Goal: Task Accomplishment & Management: Complete application form

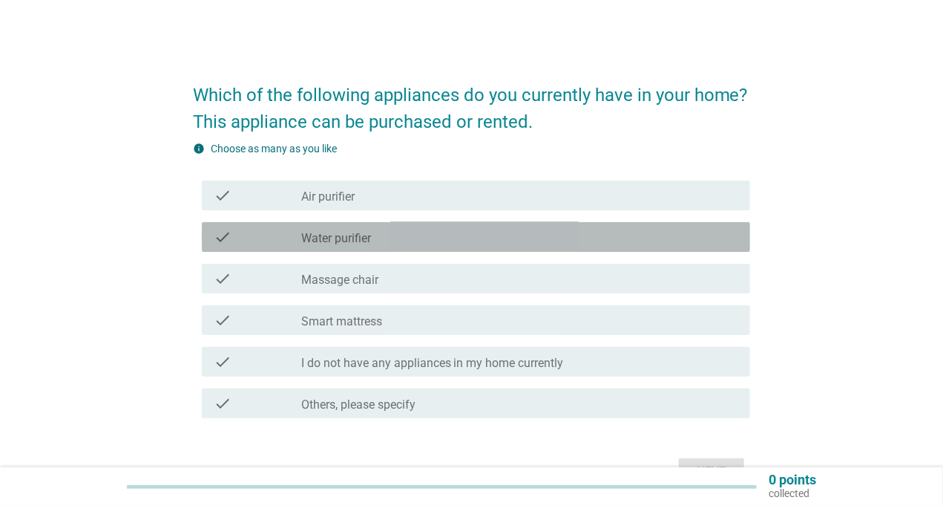
click at [222, 242] on icon "check" at bounding box center [223, 237] width 18 height 18
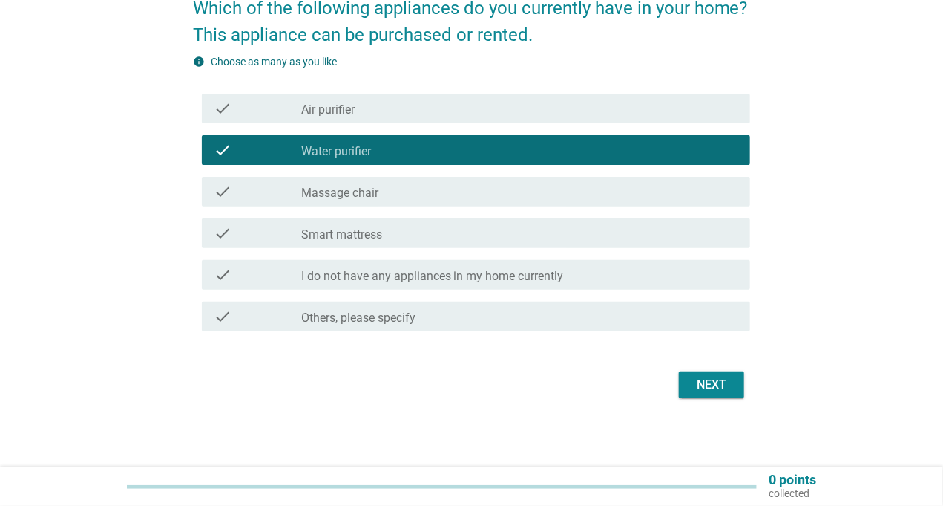
scroll to position [88, 0]
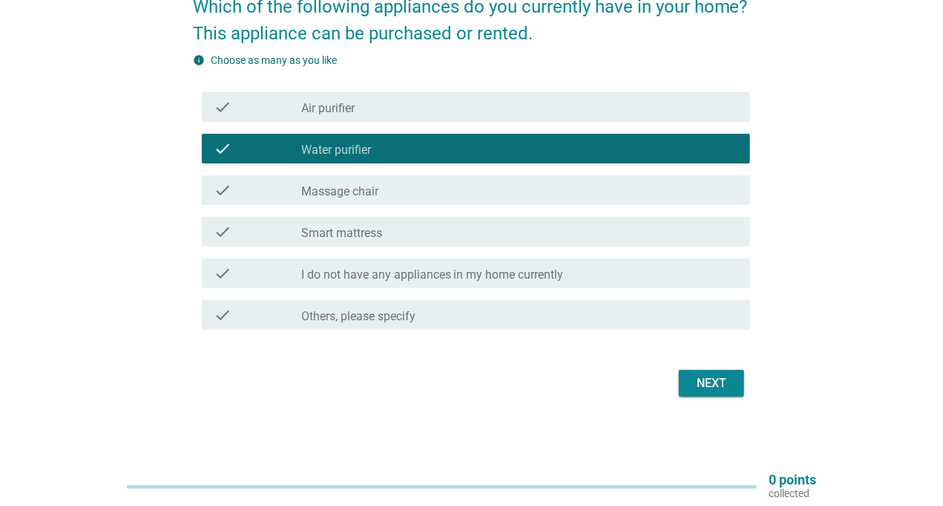
click at [725, 379] on div "Next" at bounding box center [712, 383] width 42 height 18
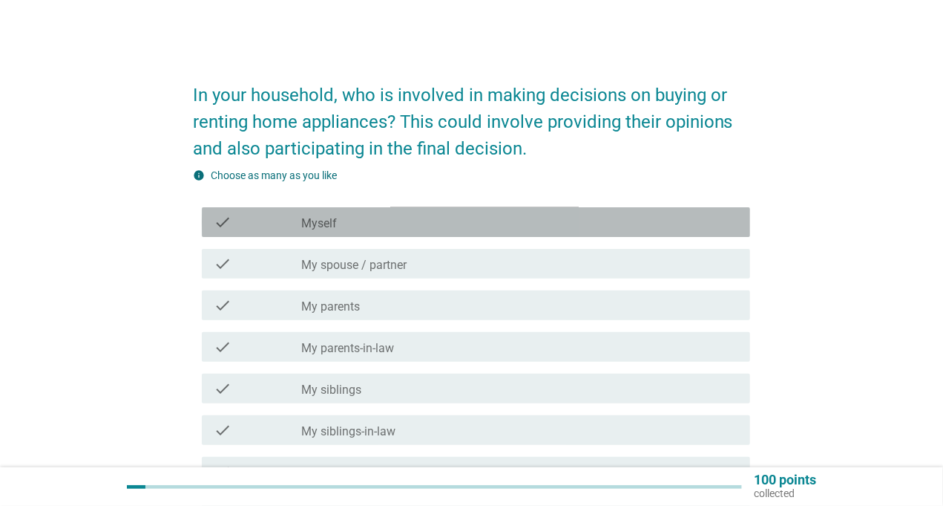
click at [385, 232] on div "check check_box_outline_blank Myself" at bounding box center [476, 222] width 549 height 30
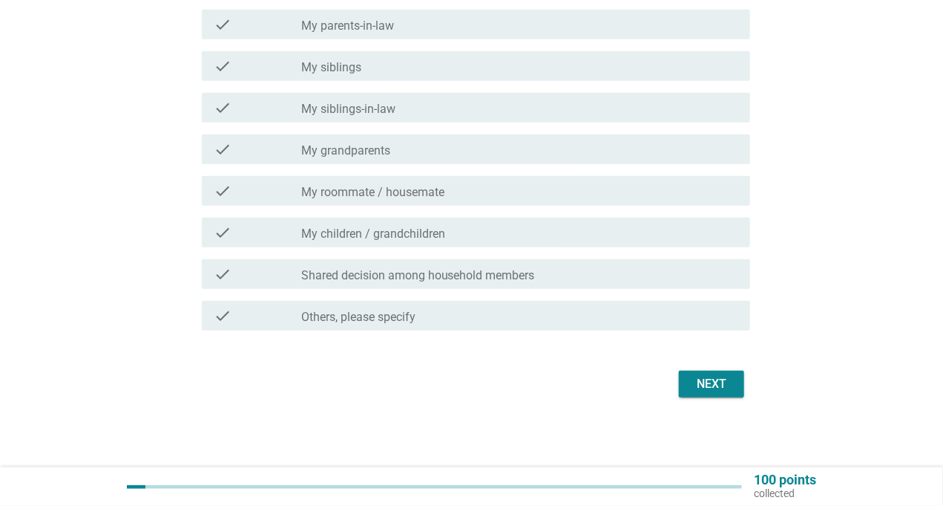
scroll to position [323, 0]
click at [718, 382] on div "Next" at bounding box center [712, 383] width 42 height 18
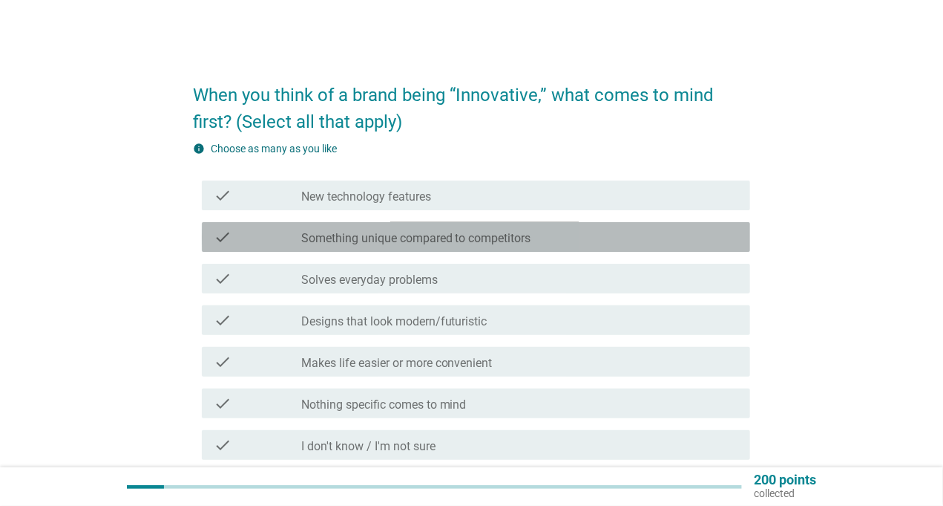
click at [297, 250] on div "check check_box_outline_blank Something unique compared to competitors" at bounding box center [476, 237] width 549 height 30
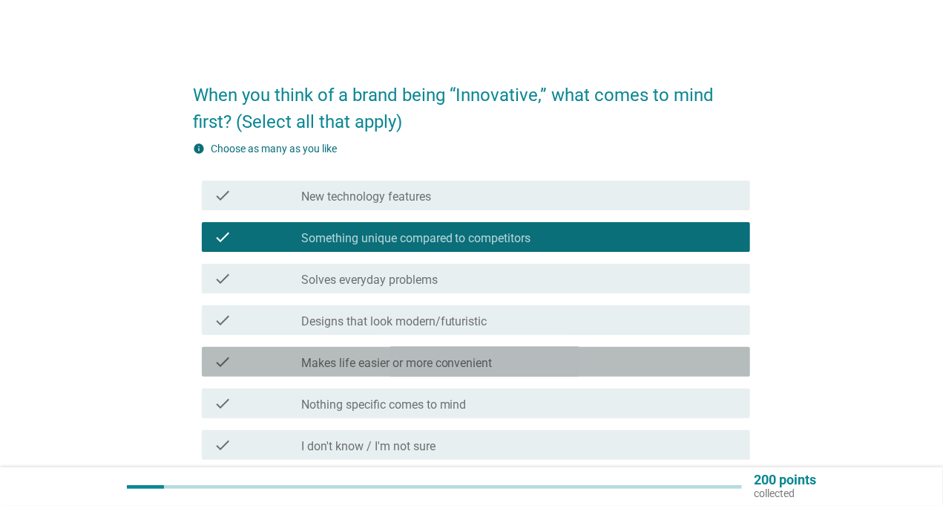
click at [330, 365] on label "Makes life easier or more convenient" at bounding box center [397, 363] width 192 height 15
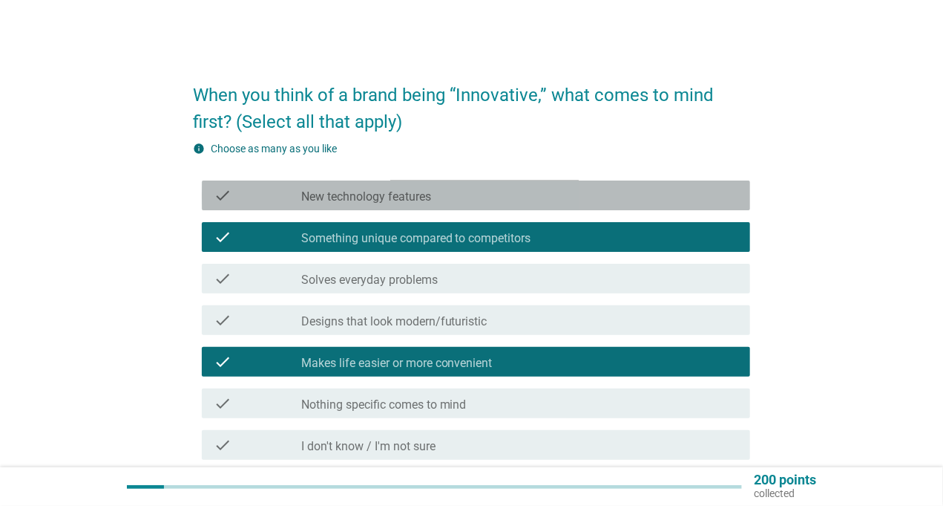
click at [330, 189] on label "New technology features" at bounding box center [366, 196] width 130 height 15
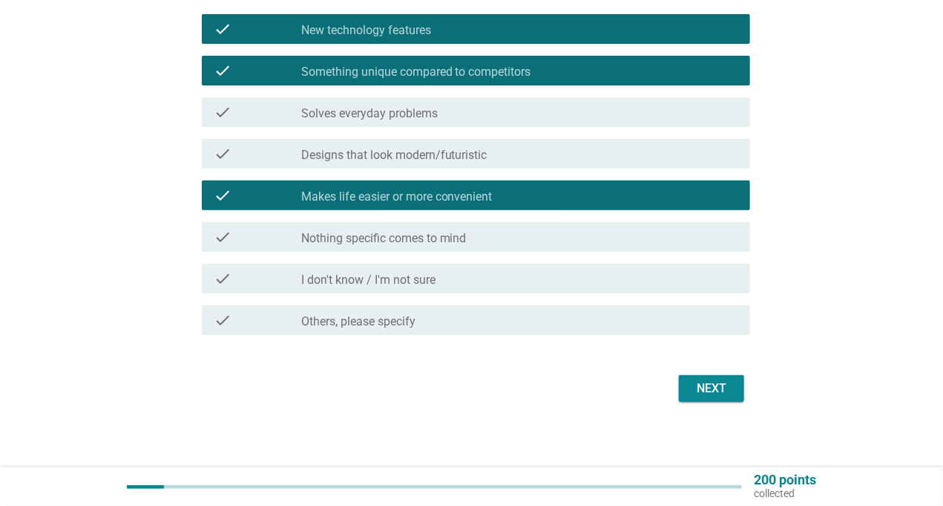
scroll to position [171, 0]
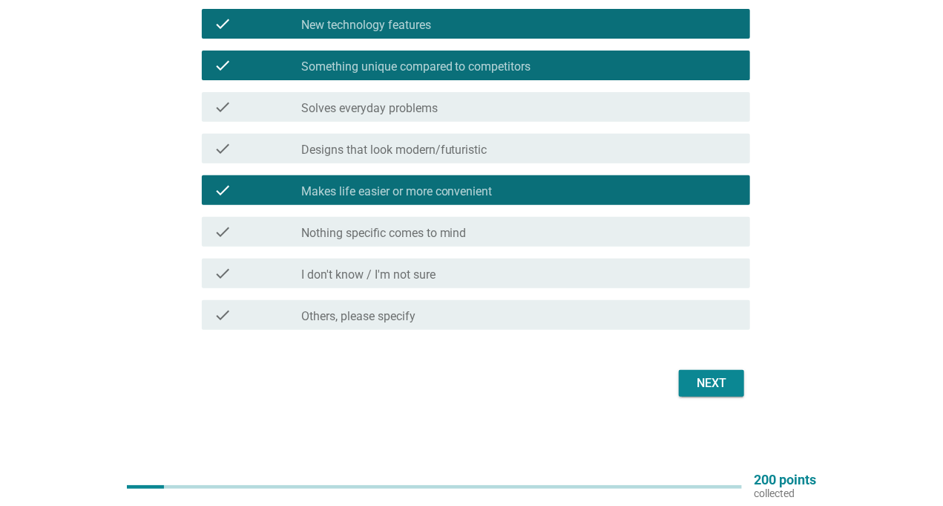
click at [699, 379] on div "Next" at bounding box center [712, 383] width 42 height 18
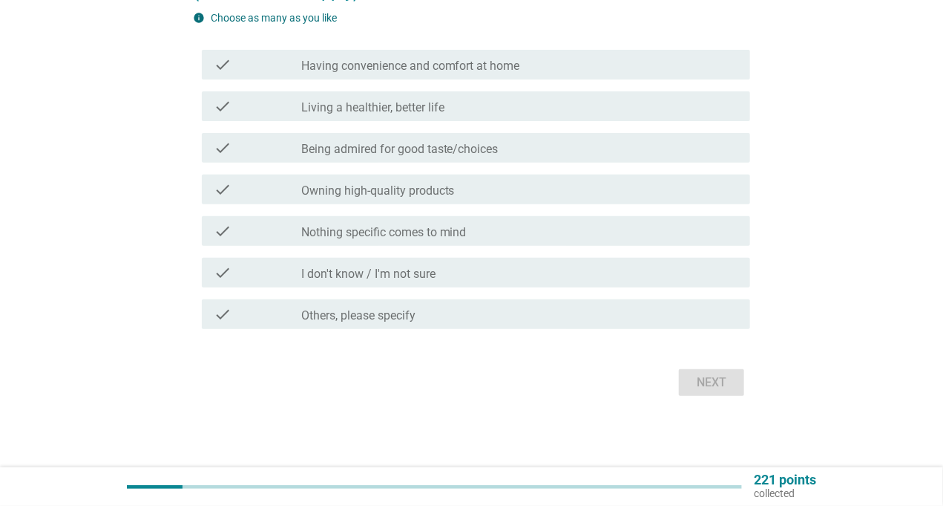
scroll to position [0, 0]
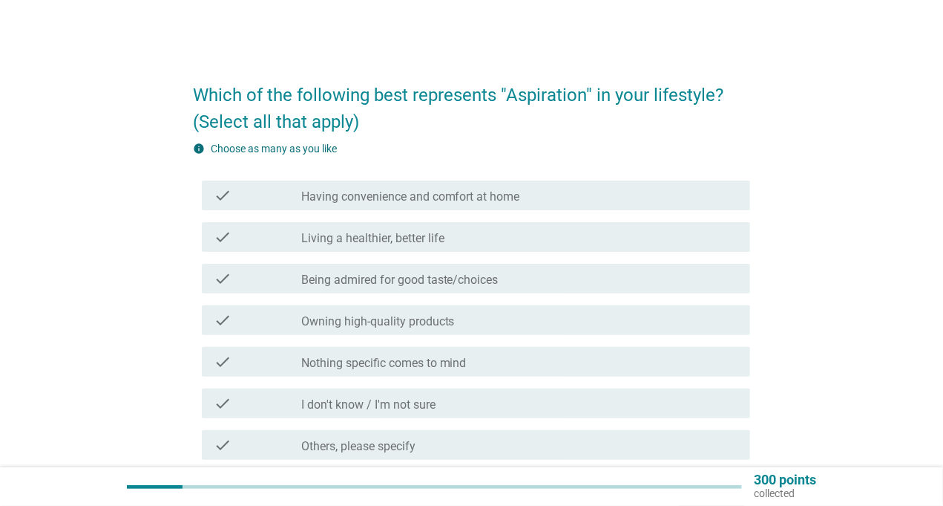
click at [460, 212] on div "check check_box_outline_blank Having convenience and comfort at home" at bounding box center [471, 195] width 557 height 42
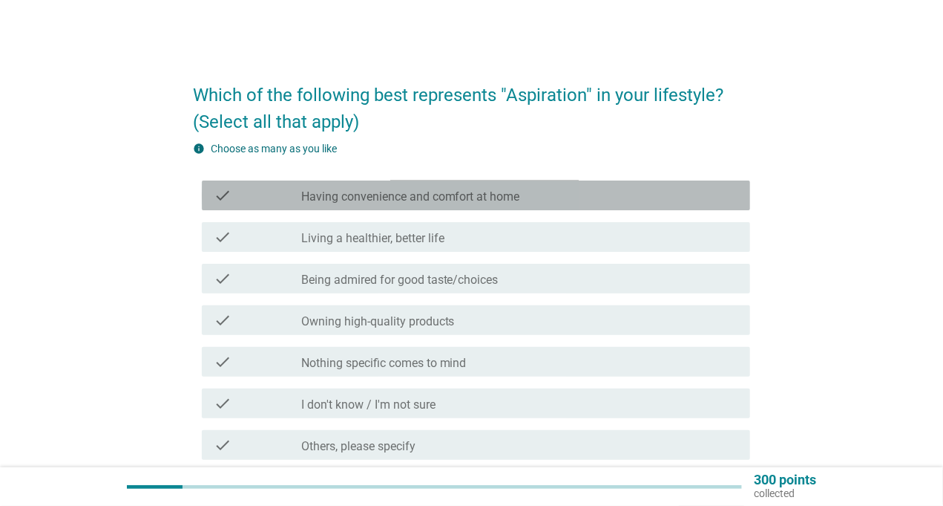
click at [445, 207] on div "check check_box_outline_blank Having convenience and comfort at home" at bounding box center [476, 195] width 549 height 30
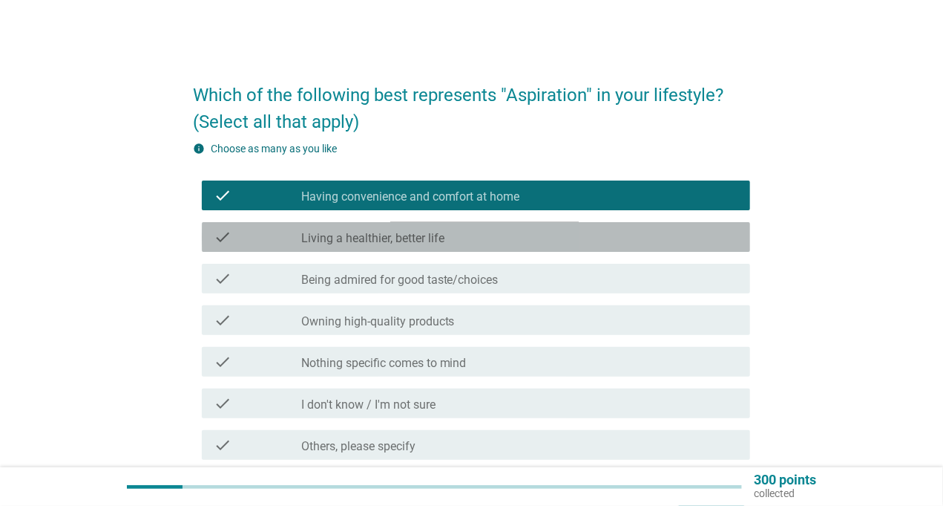
click at [423, 243] on label "Living a healthier, better life" at bounding box center [372, 238] width 143 height 15
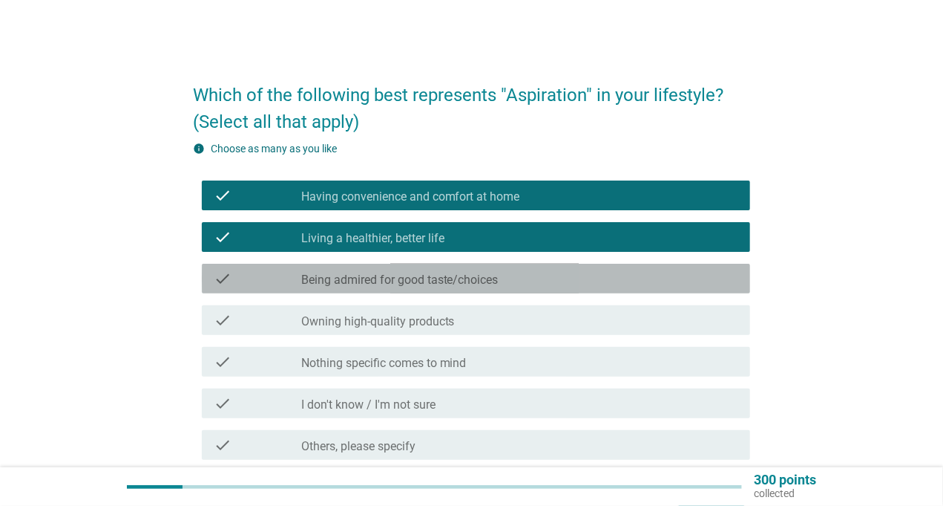
click at [420, 284] on label "Being admired for good taste/choices" at bounding box center [399, 279] width 197 height 15
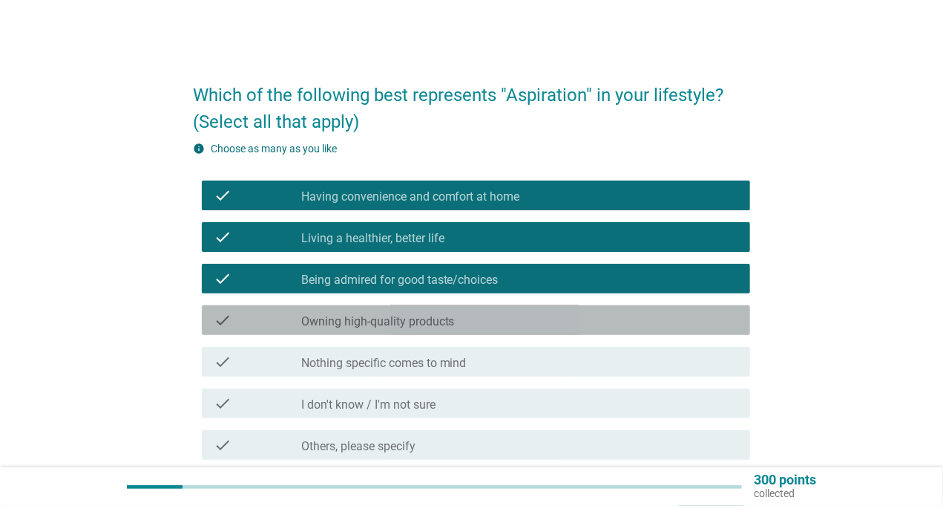
click at [415, 329] on div "check check_box_outline_blank Owning high-quality products" at bounding box center [476, 320] width 549 height 30
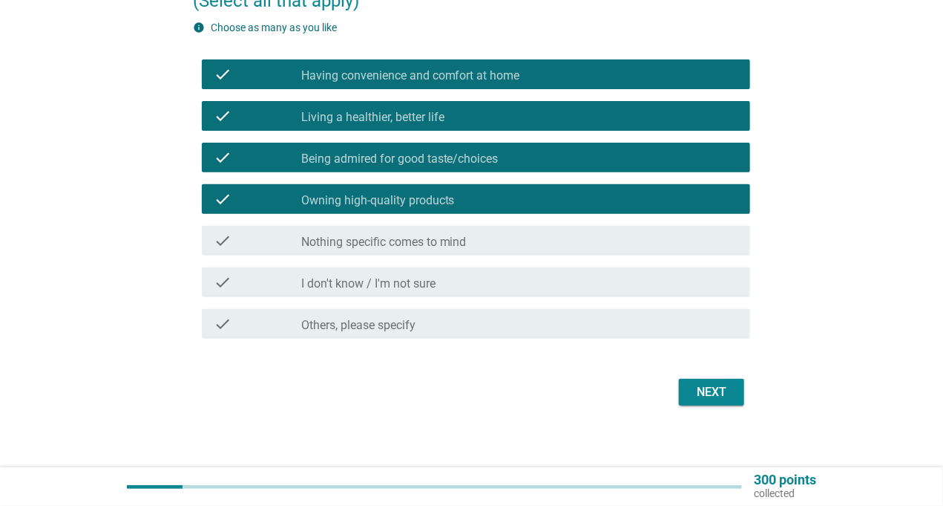
scroll to position [130, 0]
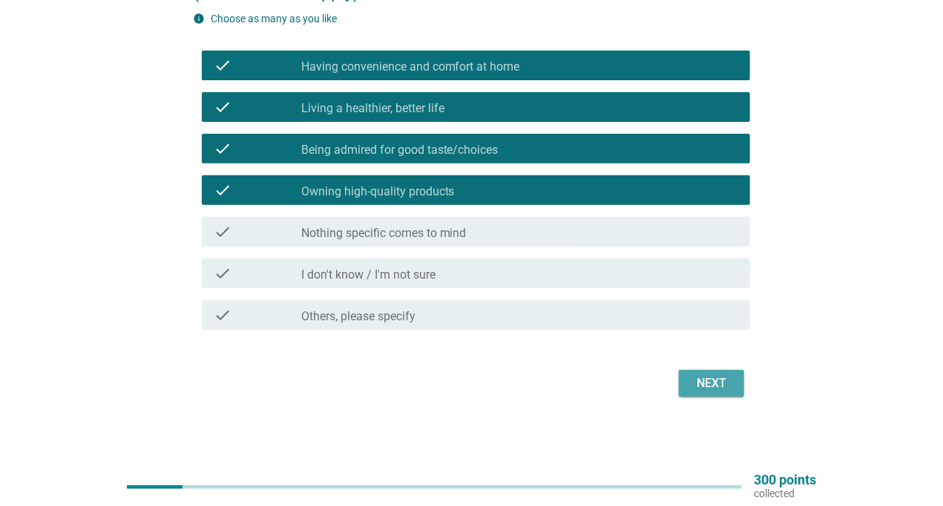
click at [710, 370] on button "Next" at bounding box center [711, 383] width 65 height 27
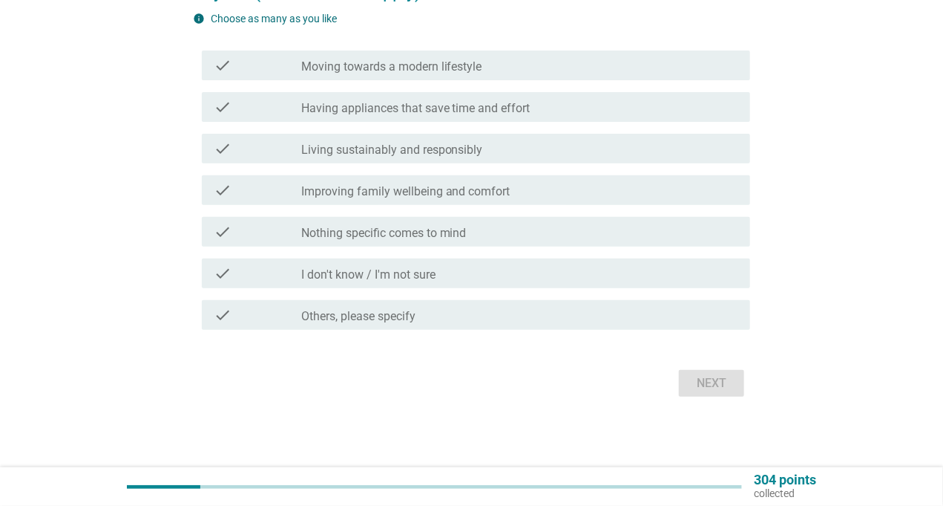
scroll to position [0, 0]
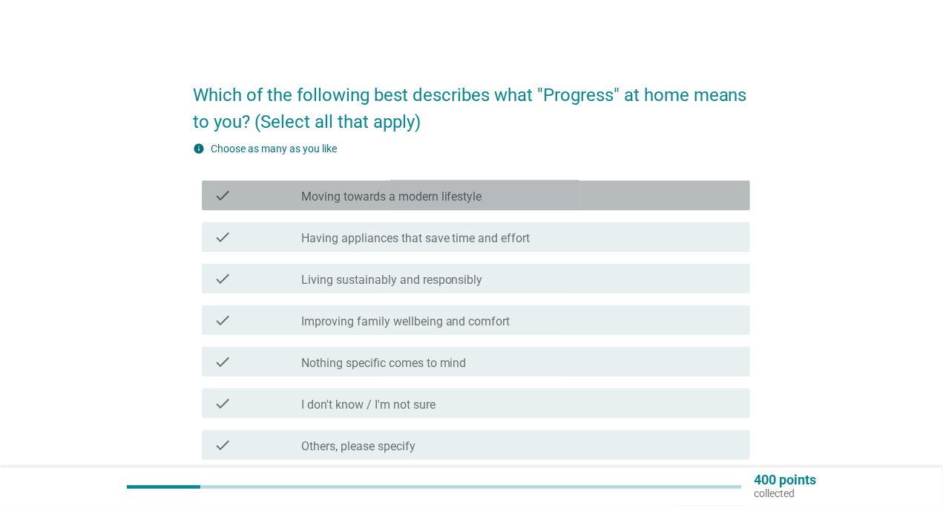
click at [426, 205] on div "check check_box_outline_blank Moving towards a modern lifestyle" at bounding box center [476, 195] width 549 height 30
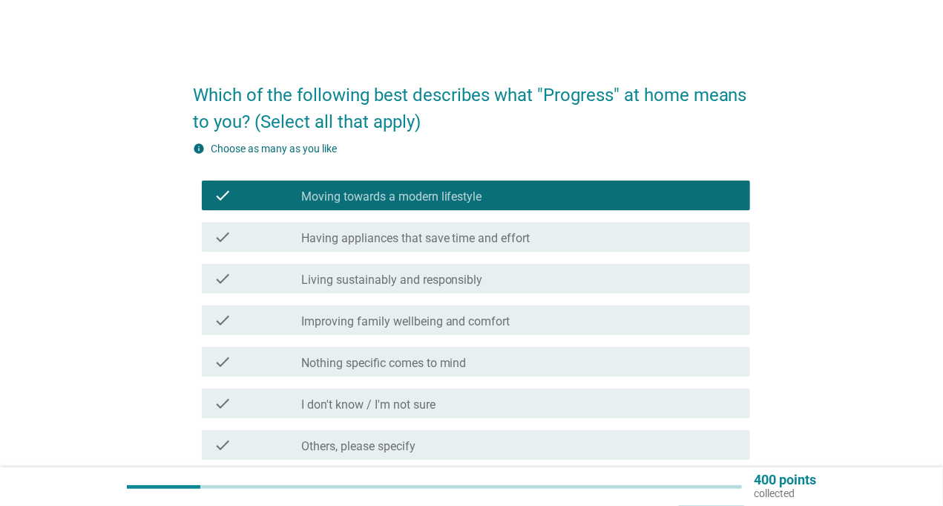
click at [421, 246] on div "check check_box_outline_blank Having appliances that save time and effort" at bounding box center [476, 237] width 549 height 30
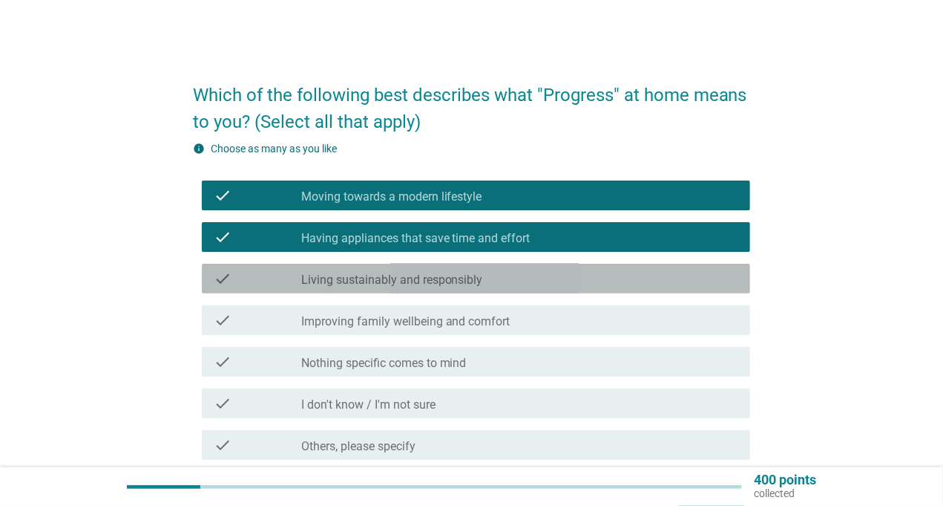
click at [408, 283] on label "Living sustainably and responsibly" at bounding box center [392, 279] width 182 height 15
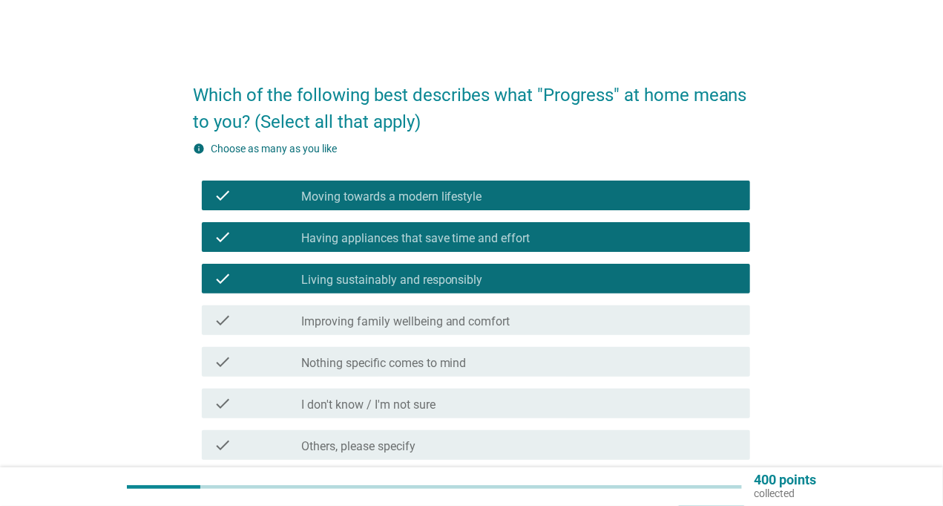
click at [403, 316] on label "Improving family wellbeing and comfort" at bounding box center [405, 321] width 209 height 15
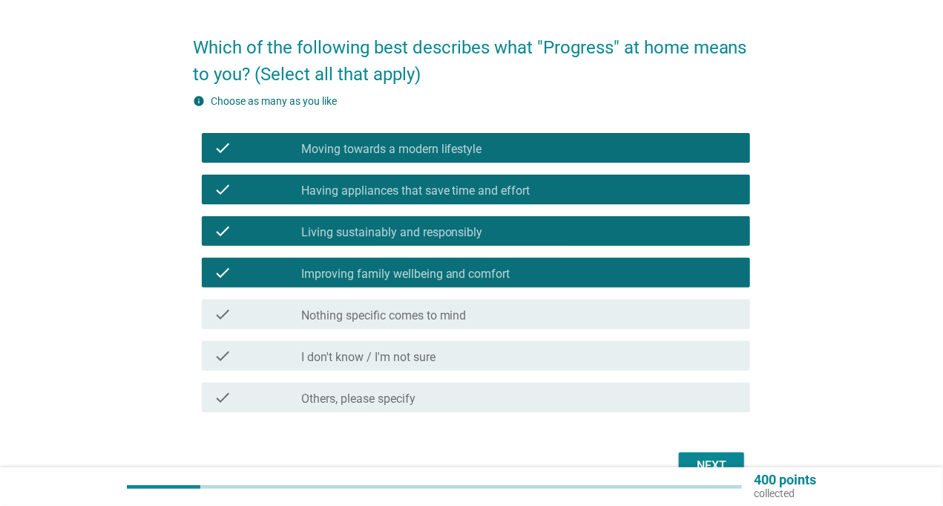
scroll to position [74, 0]
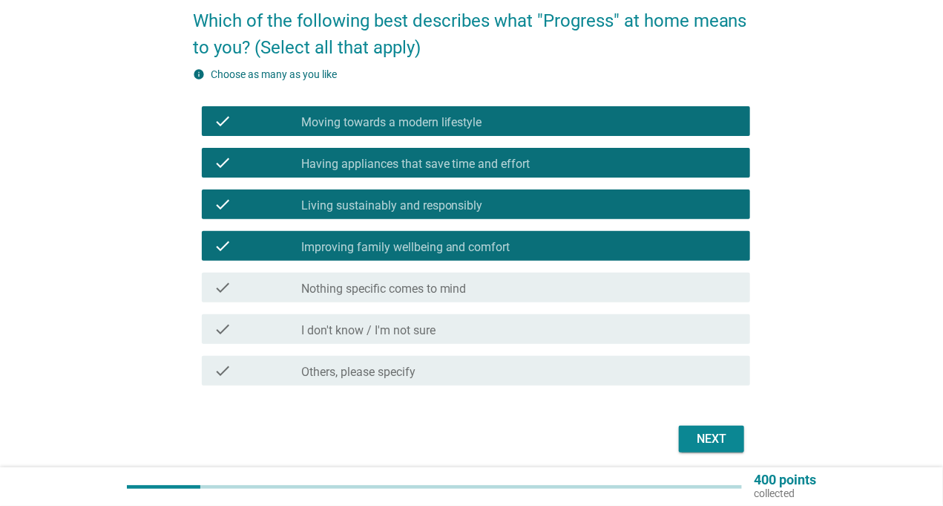
click at [724, 439] on div "Next" at bounding box center [712, 439] width 42 height 18
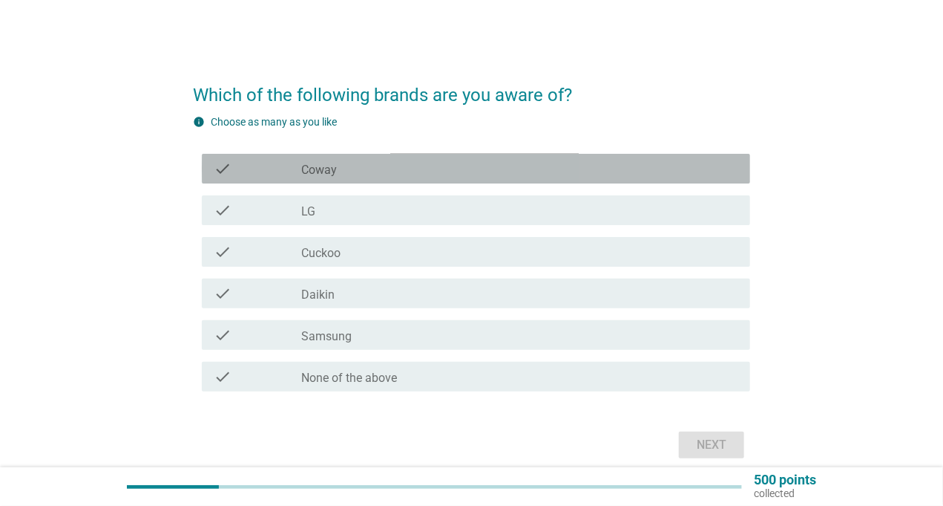
click at [322, 166] on label "Coway" at bounding box center [319, 170] width 36 height 15
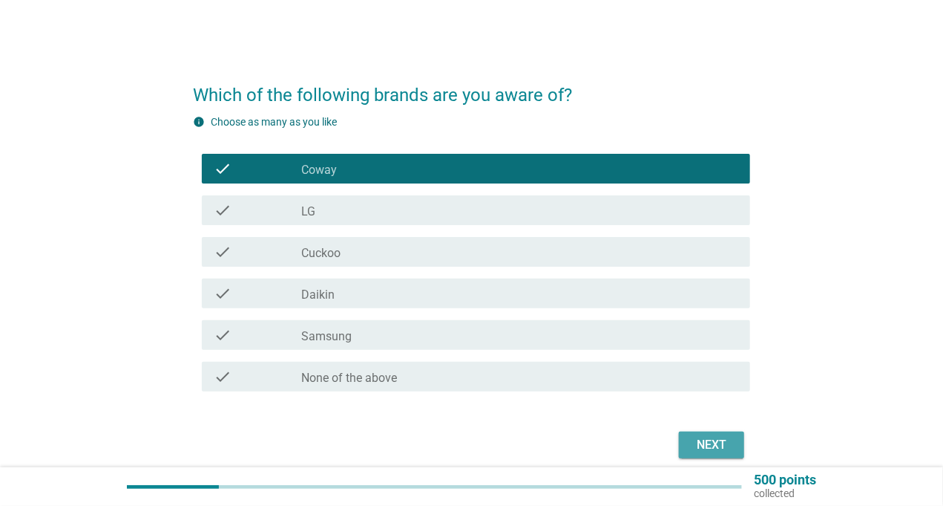
click at [715, 437] on div "Next" at bounding box center [712, 445] width 42 height 18
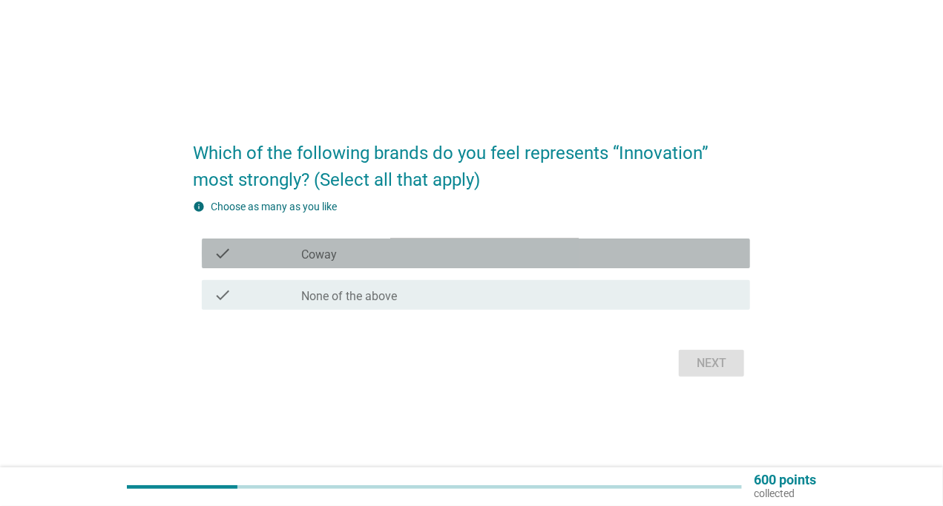
click at [485, 264] on div "check check_box_outline_blank Coway" at bounding box center [476, 253] width 549 height 30
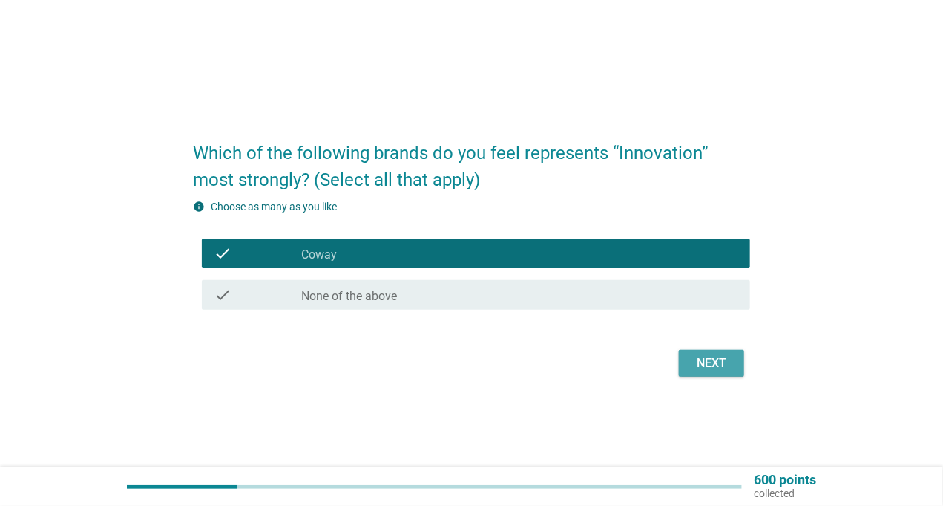
click at [699, 362] on div "Next" at bounding box center [712, 363] width 42 height 18
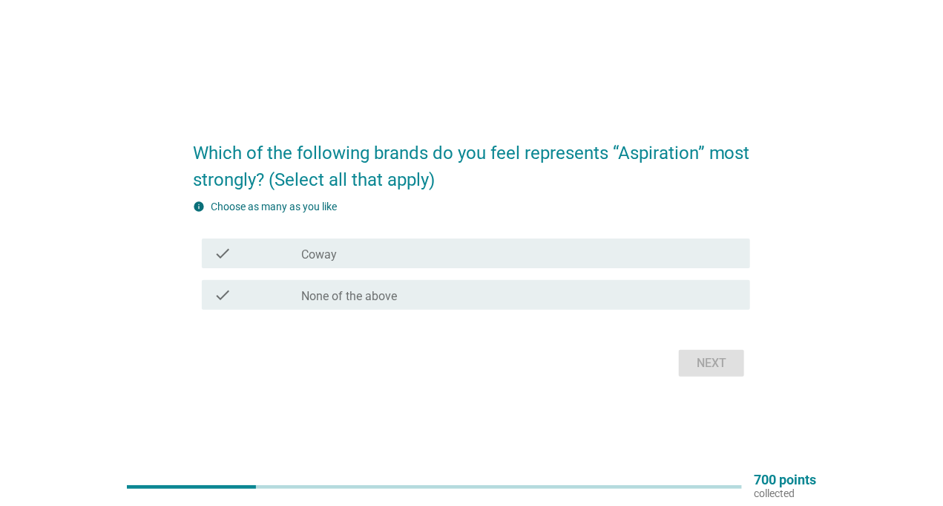
click at [589, 268] on div "check check_box_outline_blank Coway" at bounding box center [471, 253] width 557 height 42
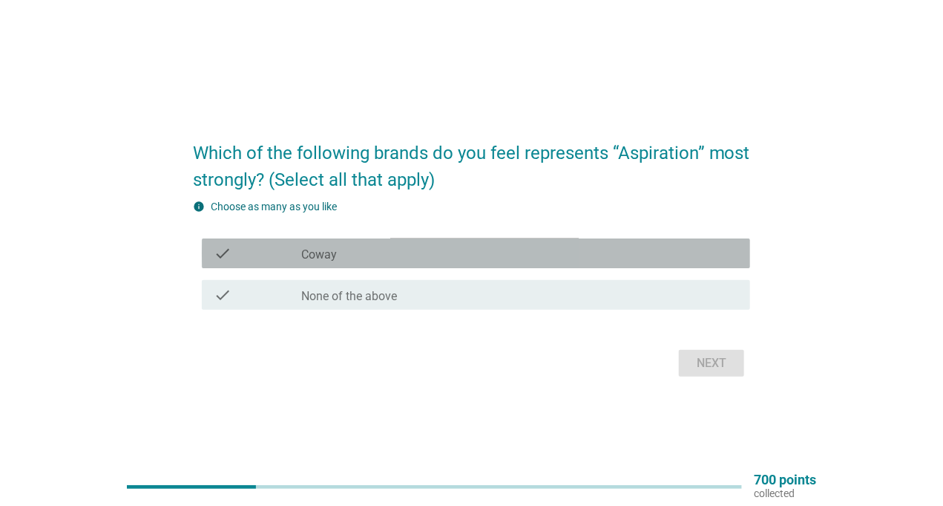
click at [589, 255] on div "check_box_outline_blank Coway" at bounding box center [519, 253] width 437 height 18
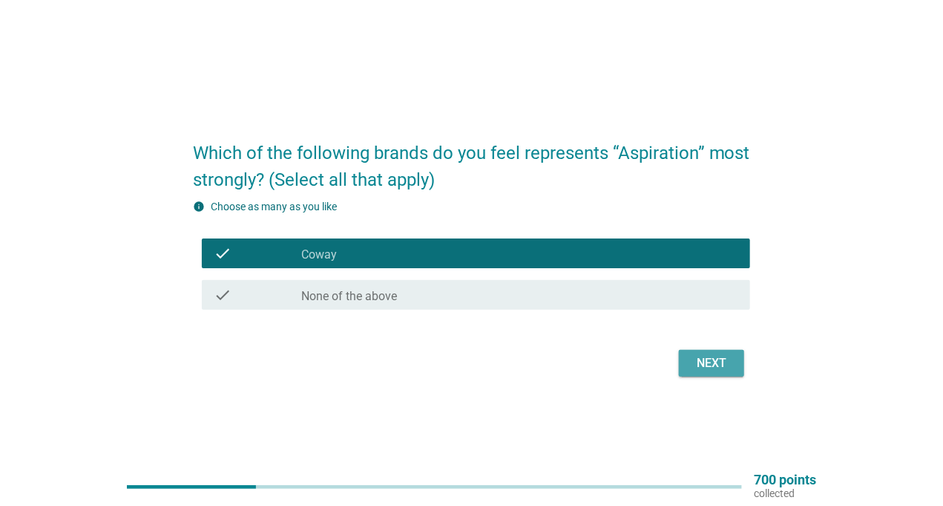
click at [688, 357] on button "Next" at bounding box center [711, 363] width 65 height 27
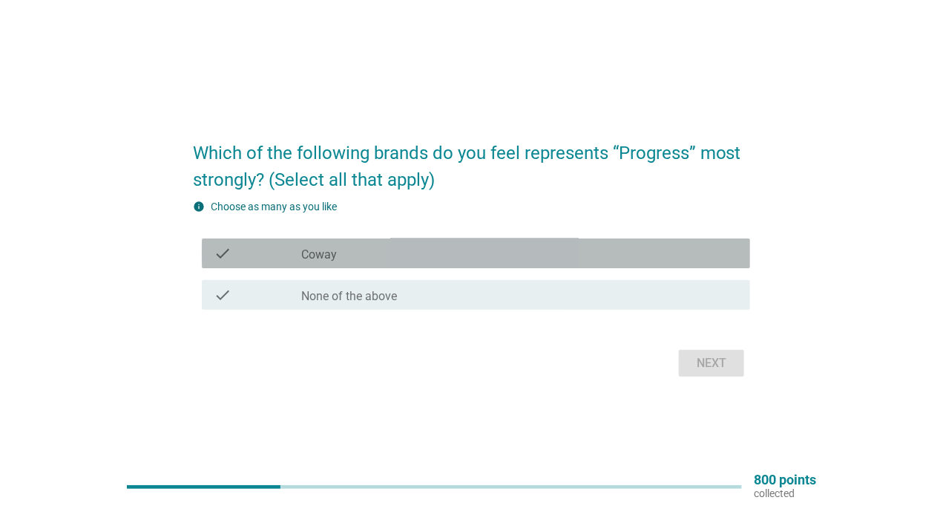
click at [606, 263] on div "check check_box_outline_blank Coway" at bounding box center [476, 253] width 549 height 30
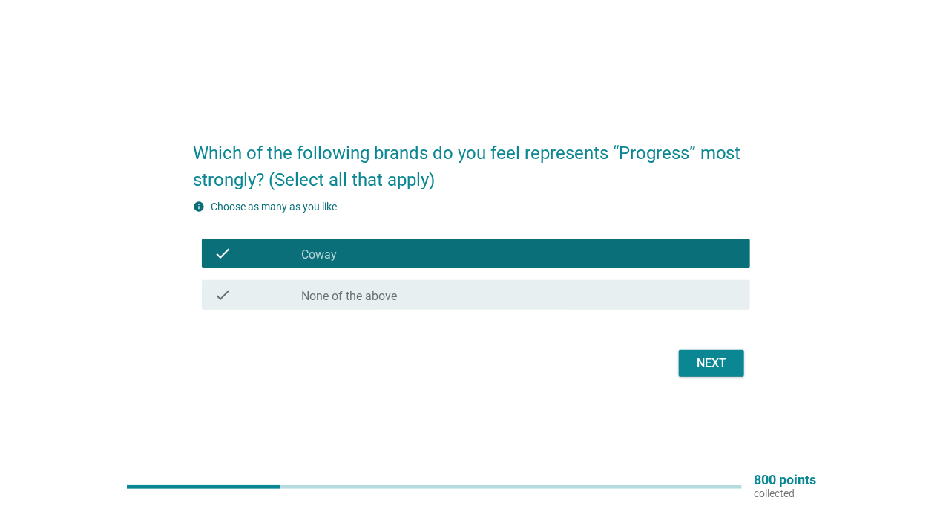
click at [713, 362] on div "Next" at bounding box center [712, 363] width 42 height 18
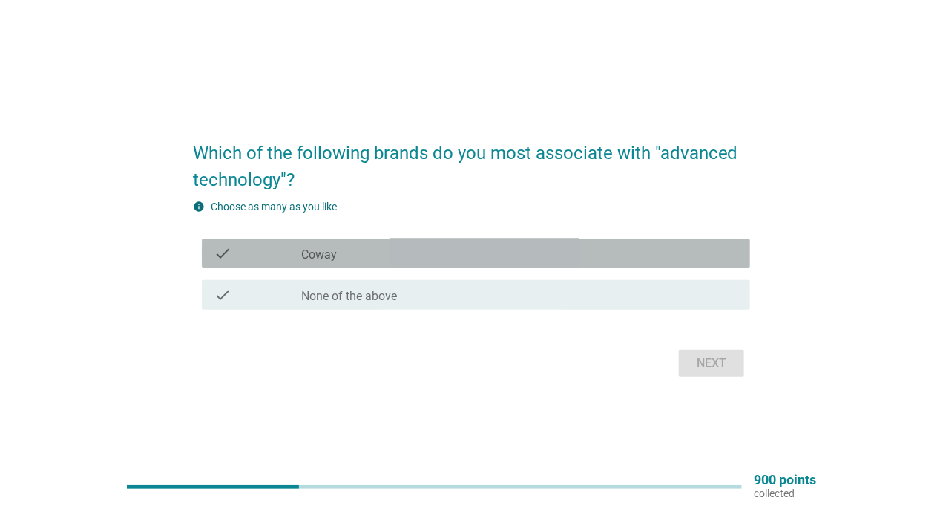
click at [523, 255] on div "check_box_outline_blank Coway" at bounding box center [519, 253] width 437 height 18
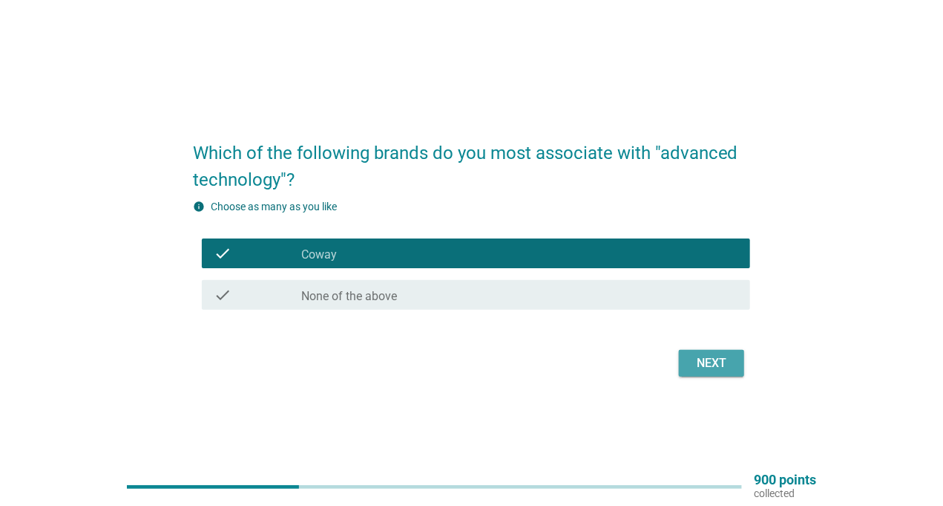
click at [692, 356] on div "Next" at bounding box center [712, 363] width 42 height 18
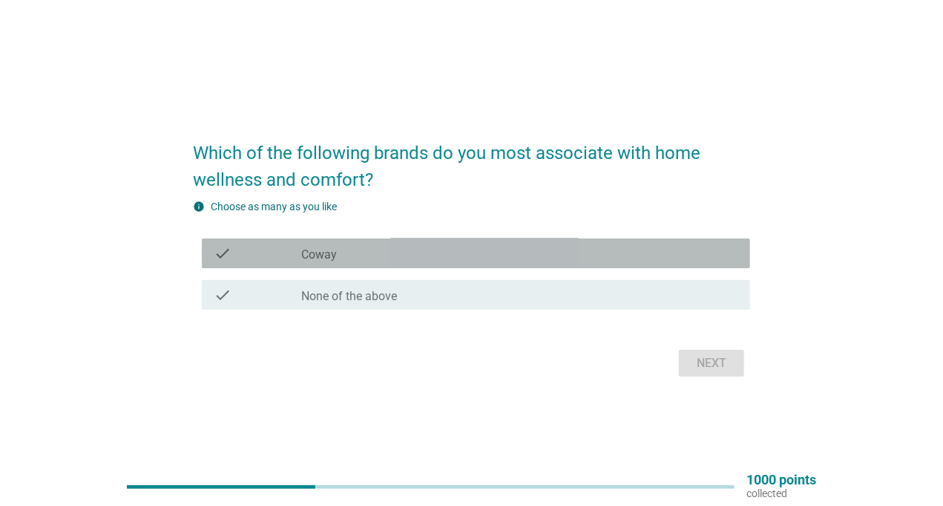
click at [451, 252] on div "check_box_outline_blank Coway" at bounding box center [519, 253] width 437 height 18
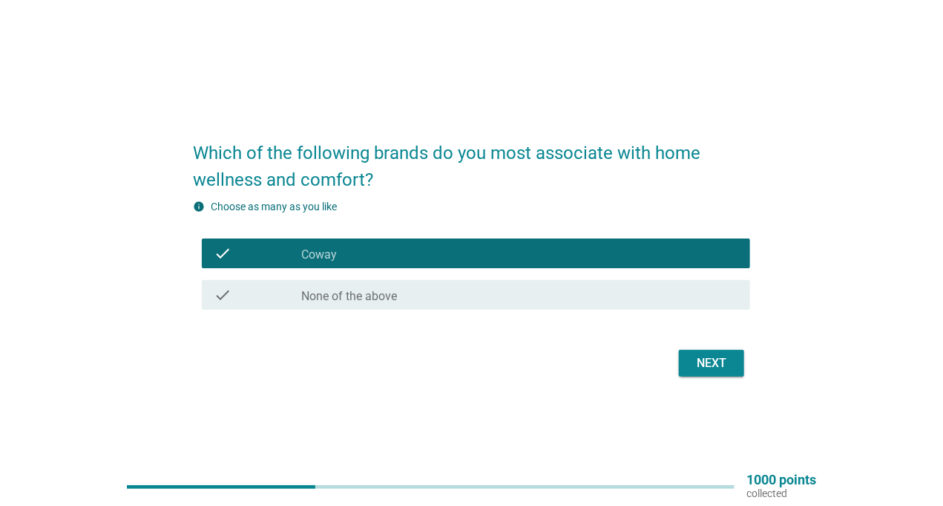
click at [693, 354] on div "Next" at bounding box center [712, 363] width 42 height 18
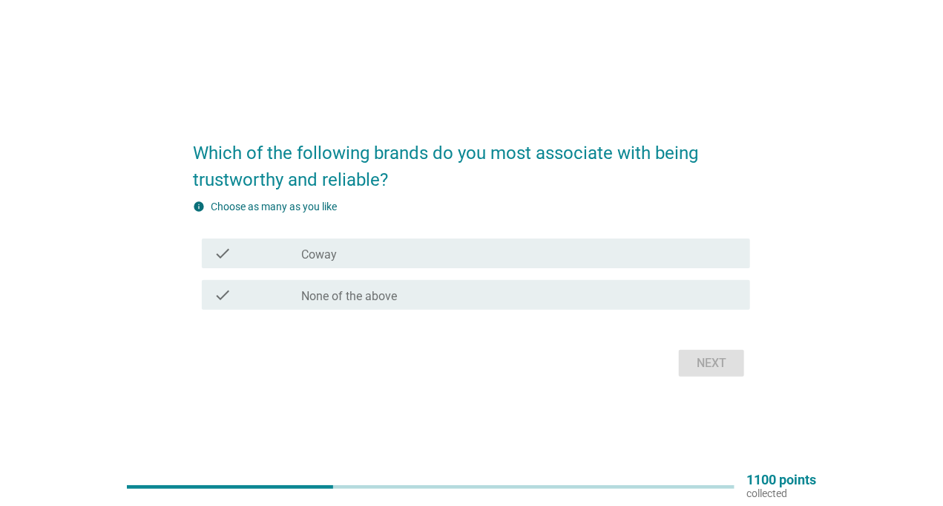
click at [476, 247] on div "check_box_outline_blank Coway" at bounding box center [519, 253] width 437 height 18
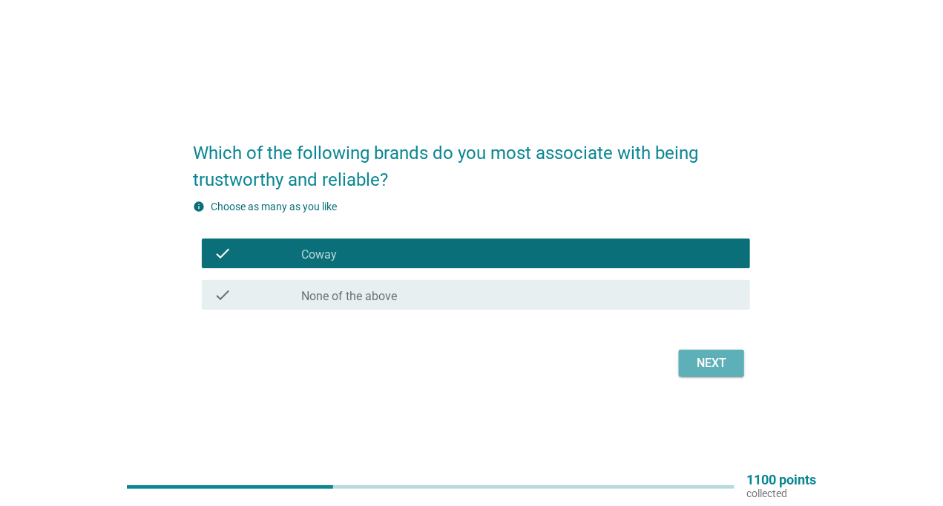
click at [736, 372] on button "Next" at bounding box center [711, 363] width 65 height 27
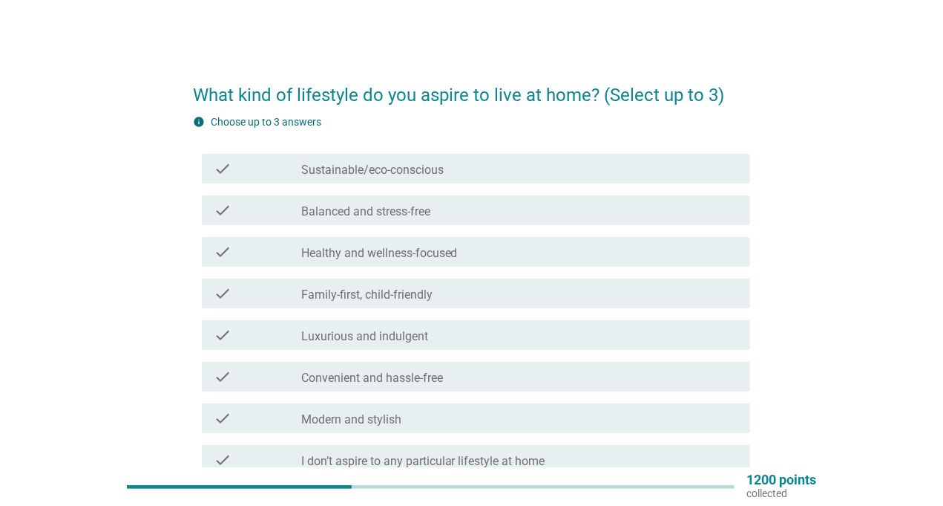
click at [416, 176] on label "Sustainable/eco-conscious" at bounding box center [372, 170] width 143 height 15
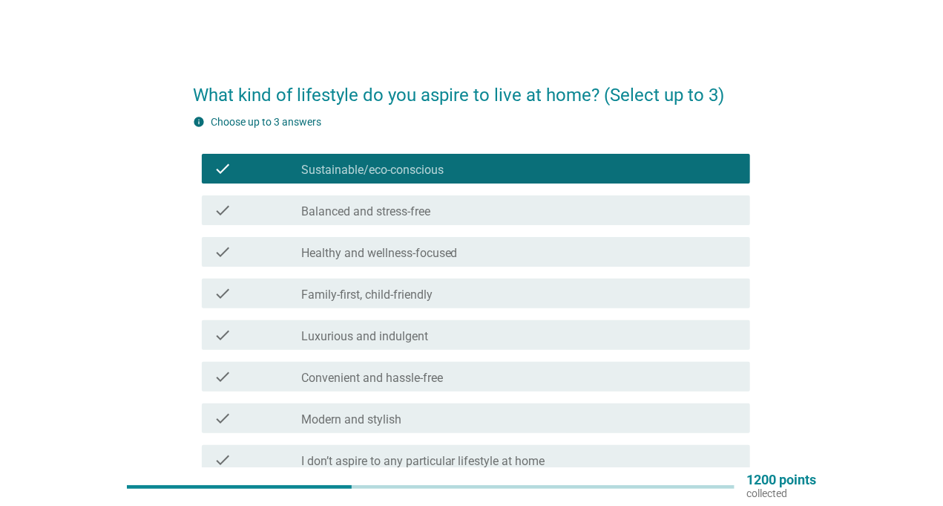
click at [402, 215] on label "Balanced and stress-free" at bounding box center [365, 211] width 129 height 15
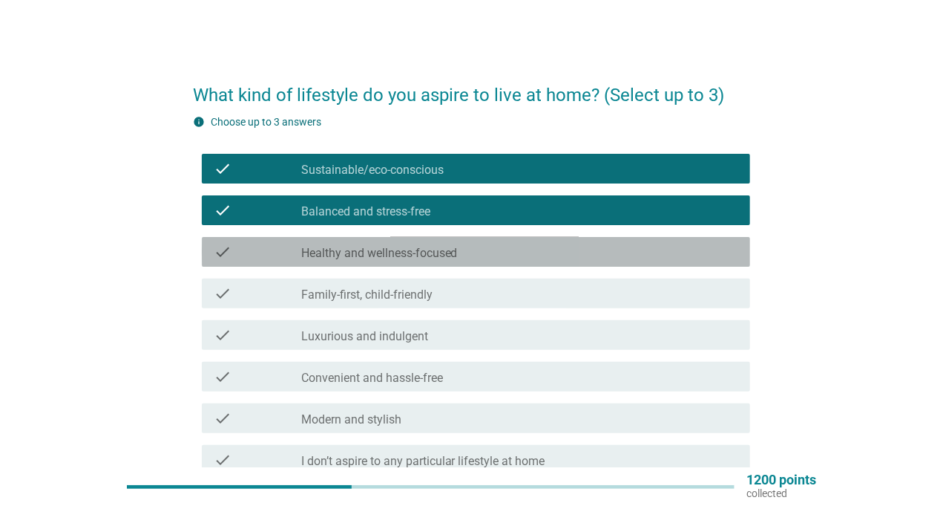
click at [392, 264] on div "check check_box_outline_blank Healthy and wellness-focused" at bounding box center [476, 252] width 549 height 30
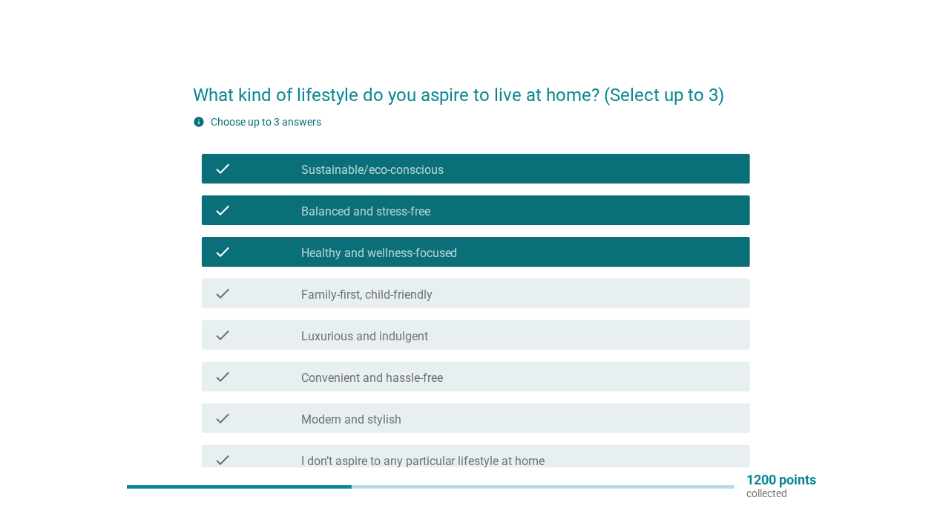
click at [387, 290] on label "Family-first, child-friendly" at bounding box center [366, 294] width 131 height 15
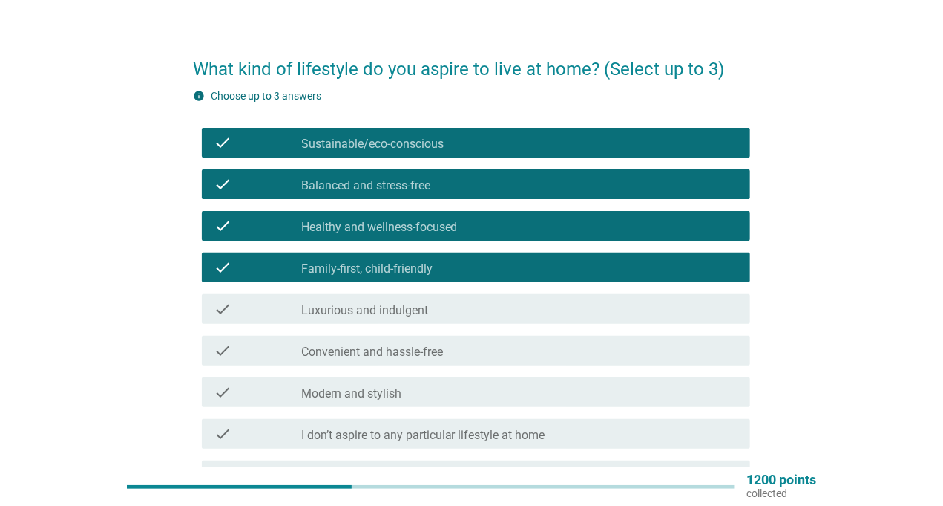
scroll to position [74, 0]
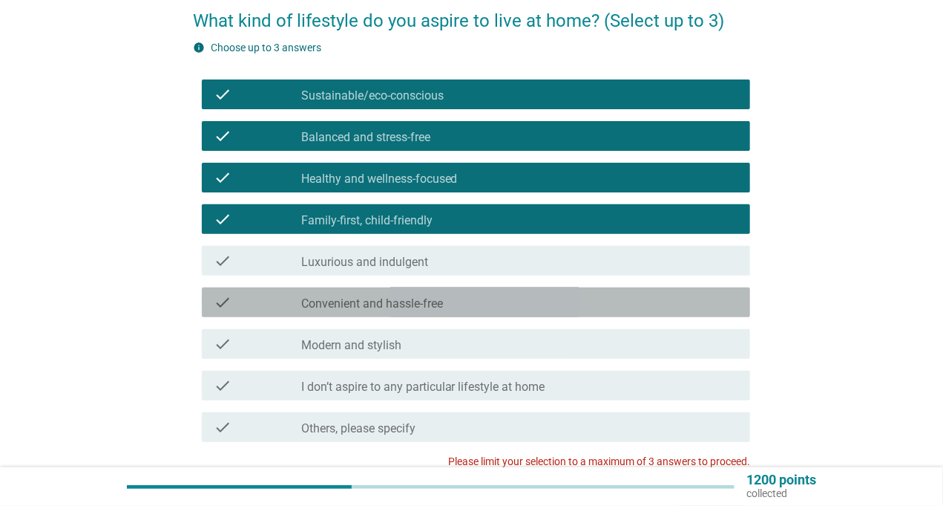
click at [364, 298] on label "Convenient and hassle-free" at bounding box center [372, 303] width 142 height 15
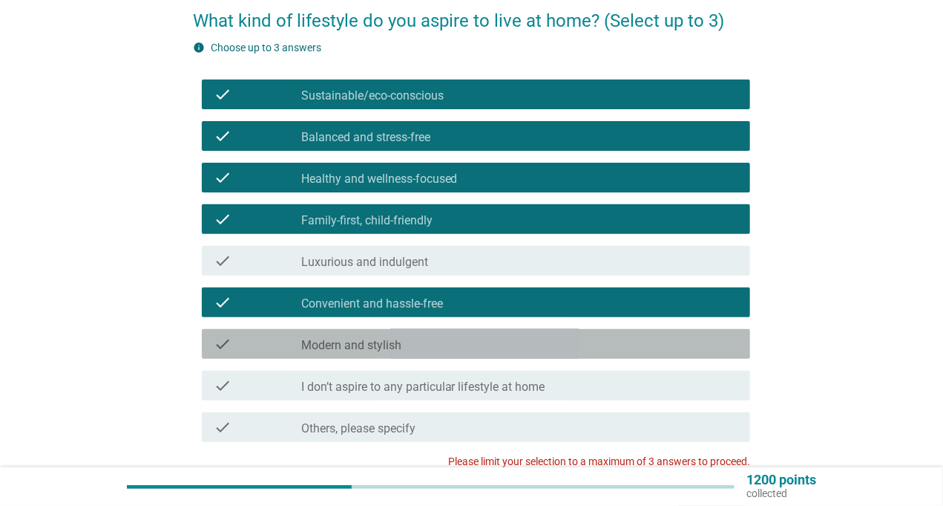
click at [377, 341] on label "Modern and stylish" at bounding box center [351, 345] width 100 height 15
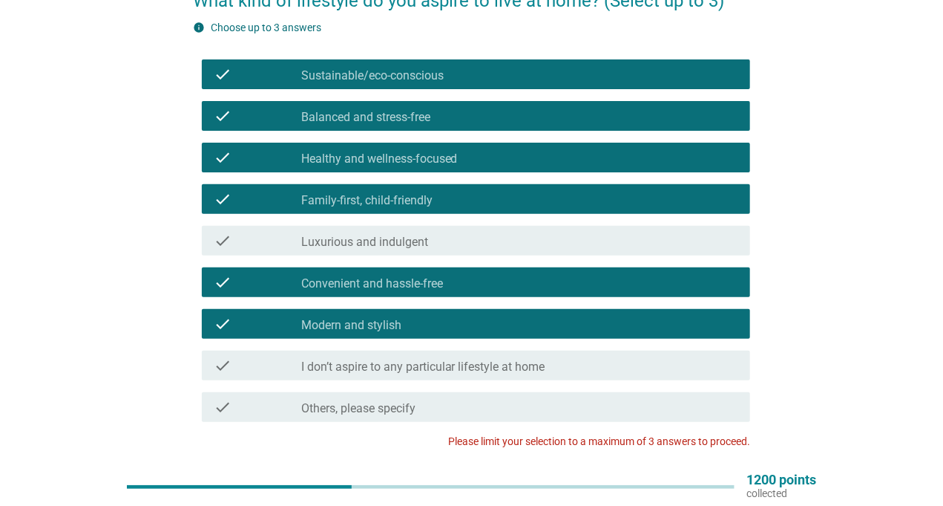
scroll to position [59, 0]
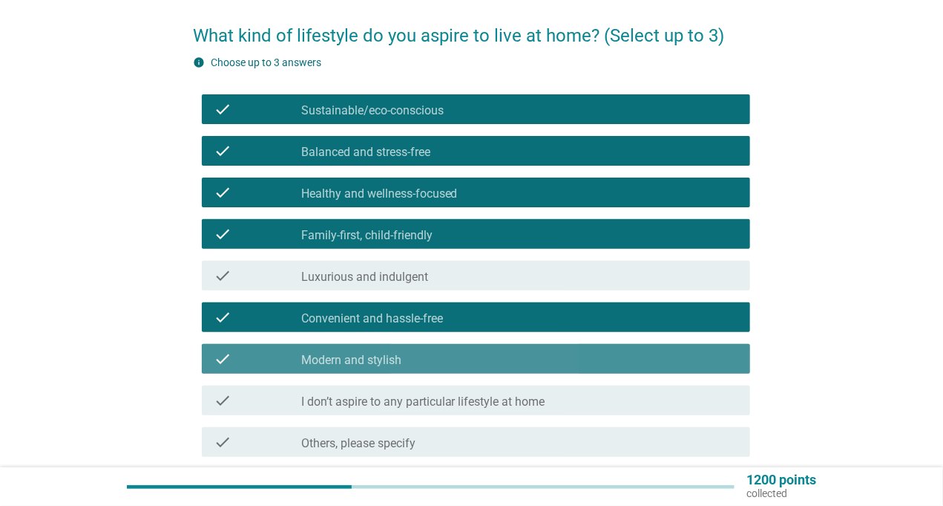
drag, startPoint x: 433, startPoint y: 356, endPoint x: 420, endPoint y: 334, distance: 25.0
click at [432, 356] on div "check_box Modern and stylish" at bounding box center [519, 359] width 437 height 18
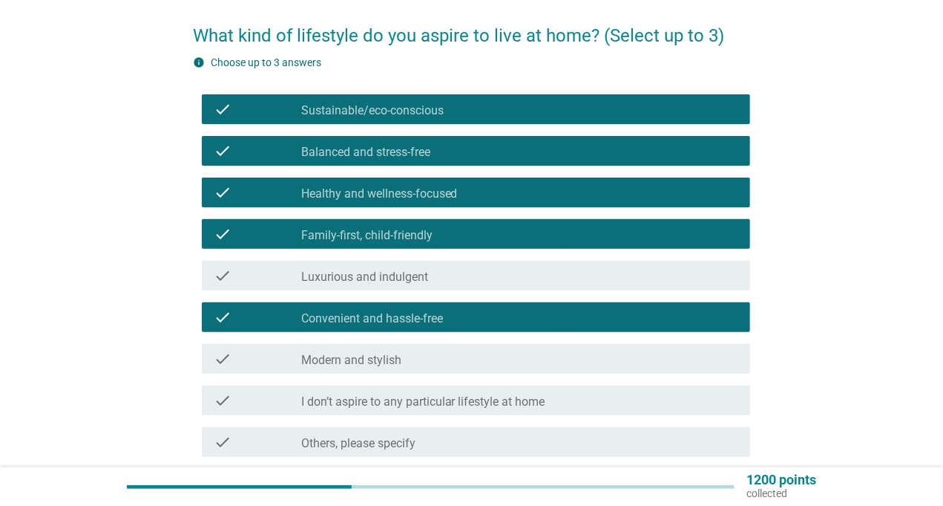
click at [427, 313] on label "Convenient and hassle-free" at bounding box center [372, 318] width 142 height 15
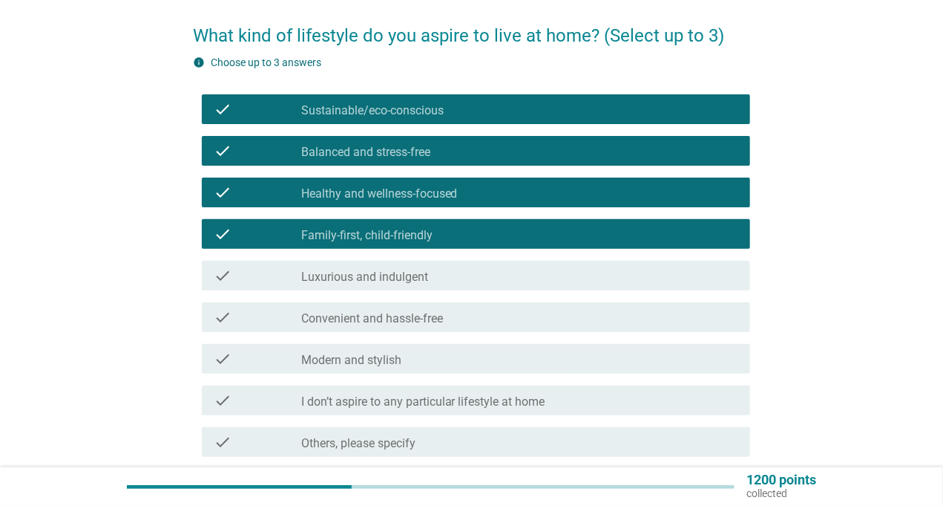
click at [424, 111] on label "Sustainable/eco-conscious" at bounding box center [372, 110] width 143 height 15
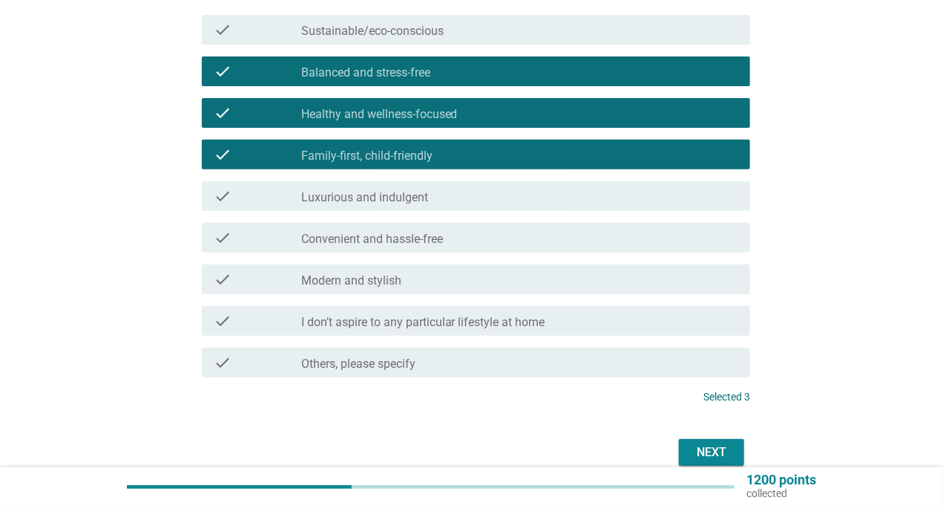
scroll to position [208, 0]
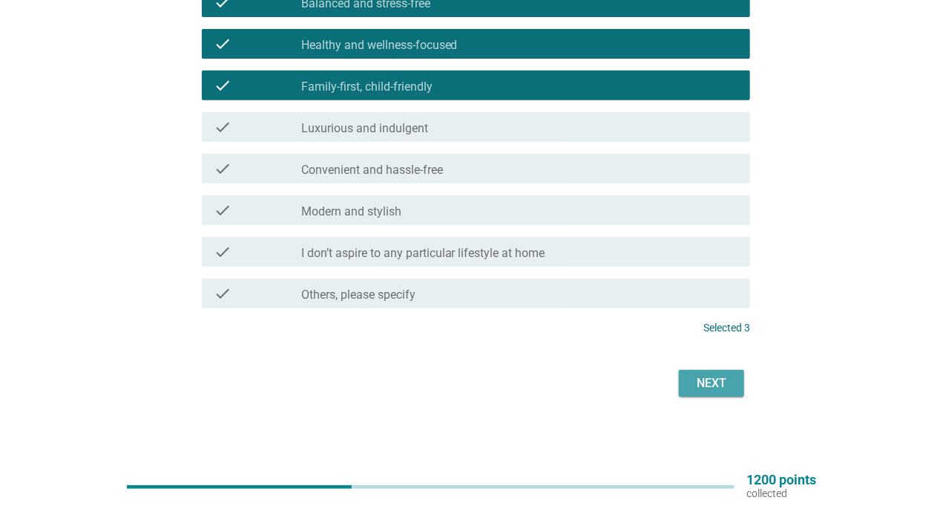
click at [722, 373] on button "Next" at bounding box center [711, 383] width 65 height 27
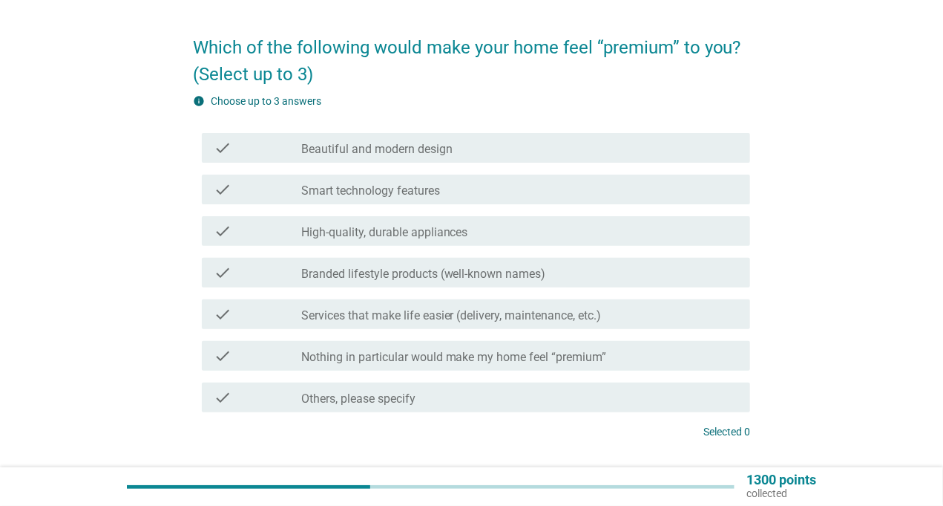
scroll to position [74, 0]
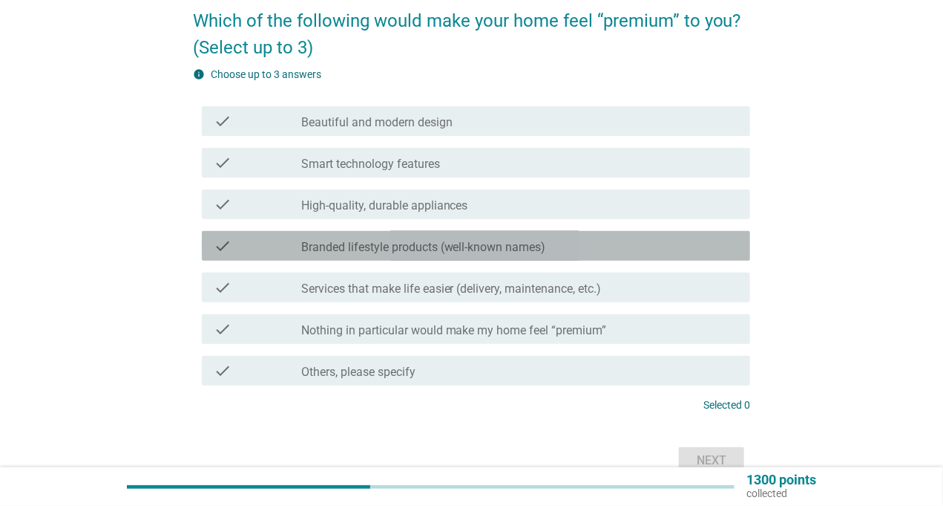
click at [427, 251] on label "Branded lifestyle products (well-known names)" at bounding box center [423, 247] width 245 height 15
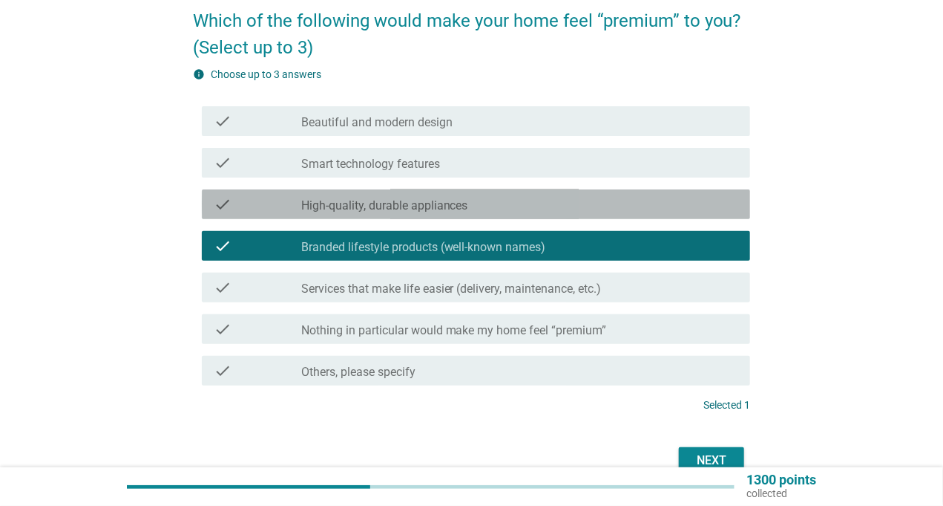
click at [372, 212] on label "High-quality, durable appliances" at bounding box center [384, 205] width 167 height 15
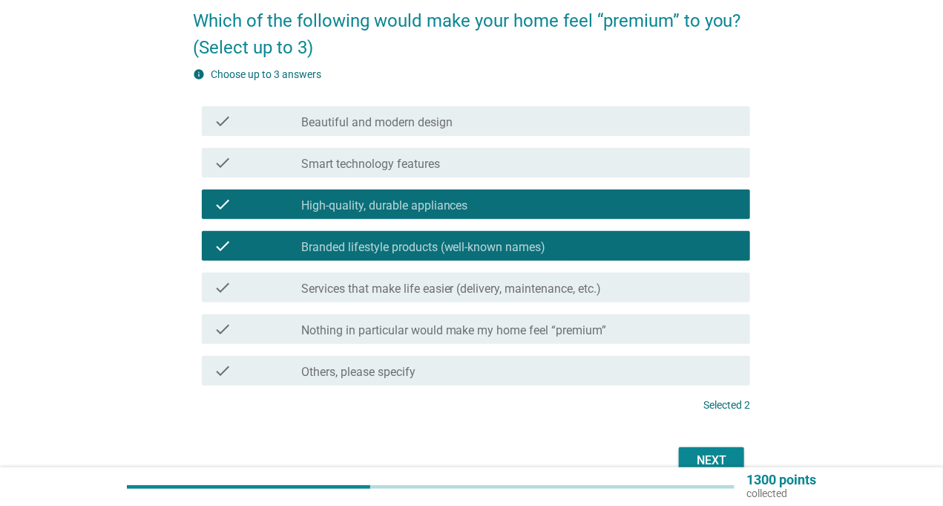
click at [387, 163] on label "Smart technology features" at bounding box center [370, 164] width 139 height 15
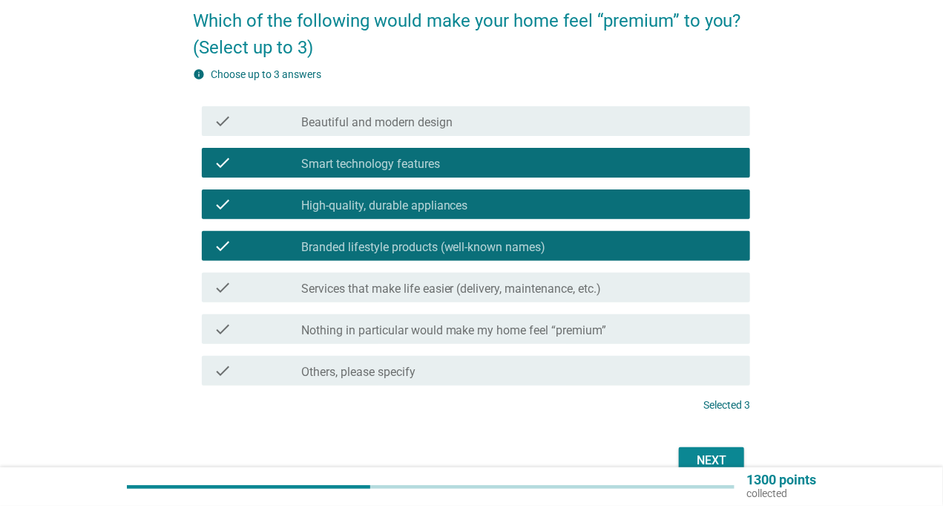
click at [707, 449] on button "Next" at bounding box center [711, 460] width 65 height 27
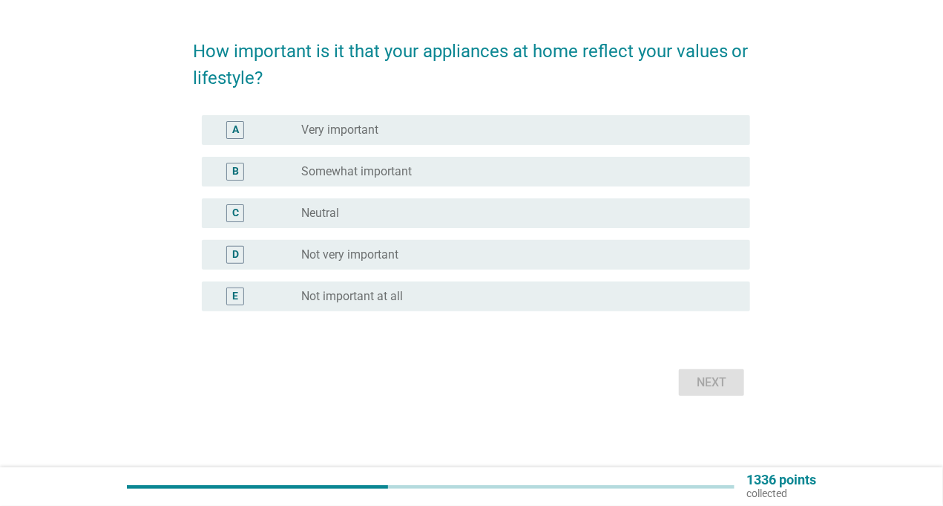
scroll to position [0, 0]
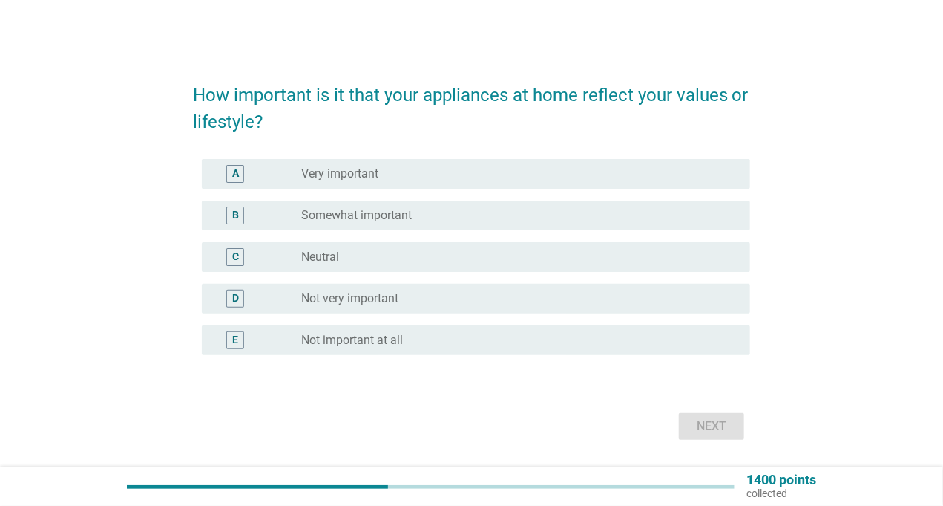
click at [359, 208] on label "Somewhat important" at bounding box center [356, 215] width 111 height 15
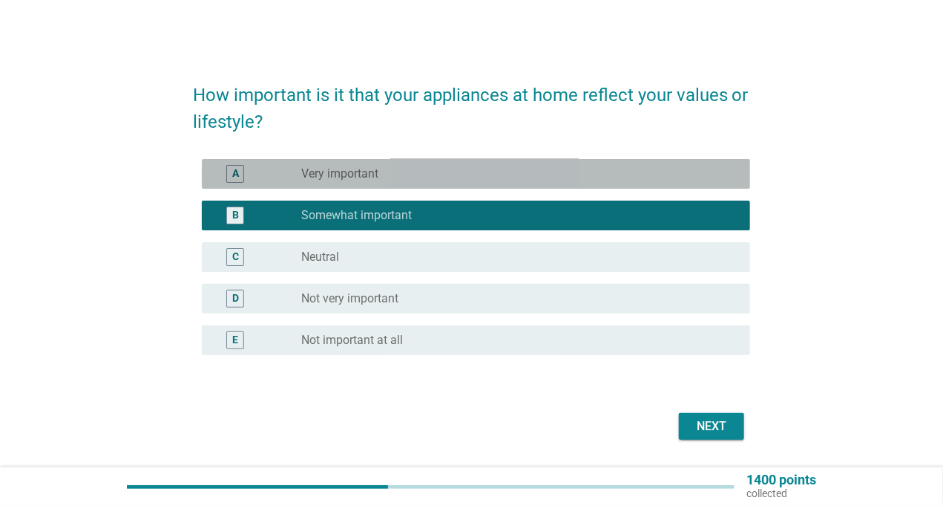
click at [358, 168] on label "Very important" at bounding box center [339, 173] width 77 height 15
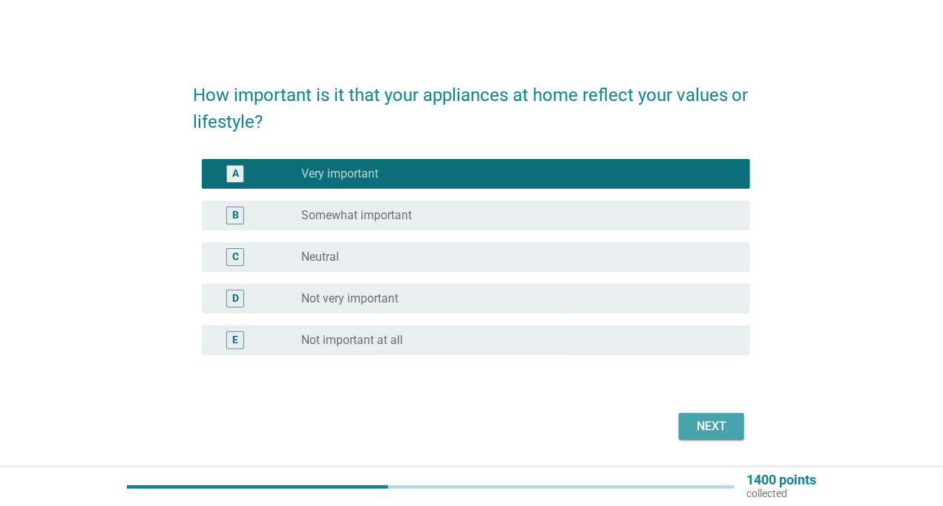
click at [693, 422] on div "Next" at bounding box center [712, 426] width 42 height 18
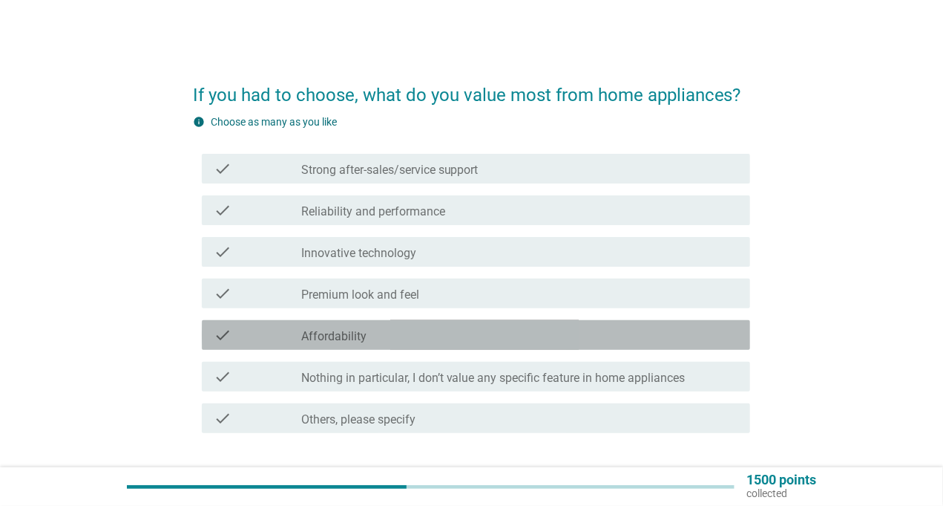
click at [327, 337] on label "Affordability" at bounding box center [333, 336] width 65 height 15
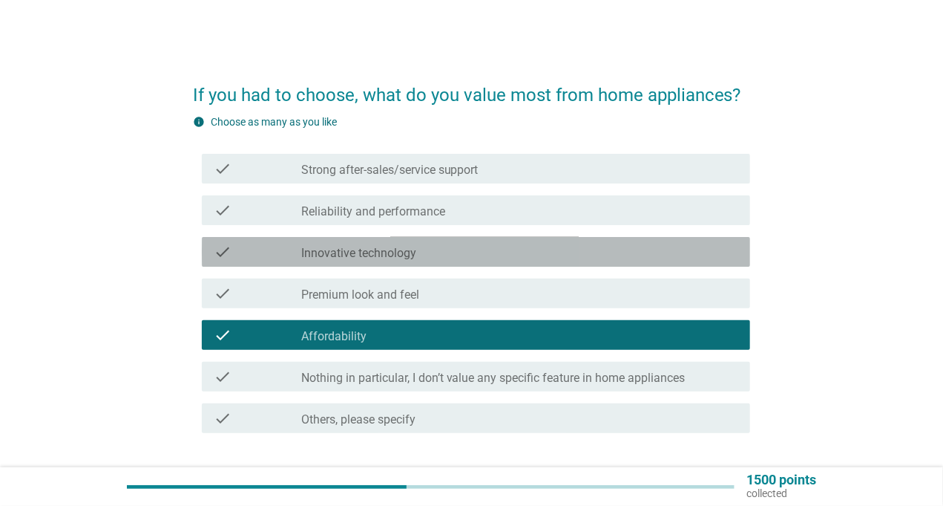
click at [364, 255] on label "Innovative technology" at bounding box center [358, 253] width 115 height 15
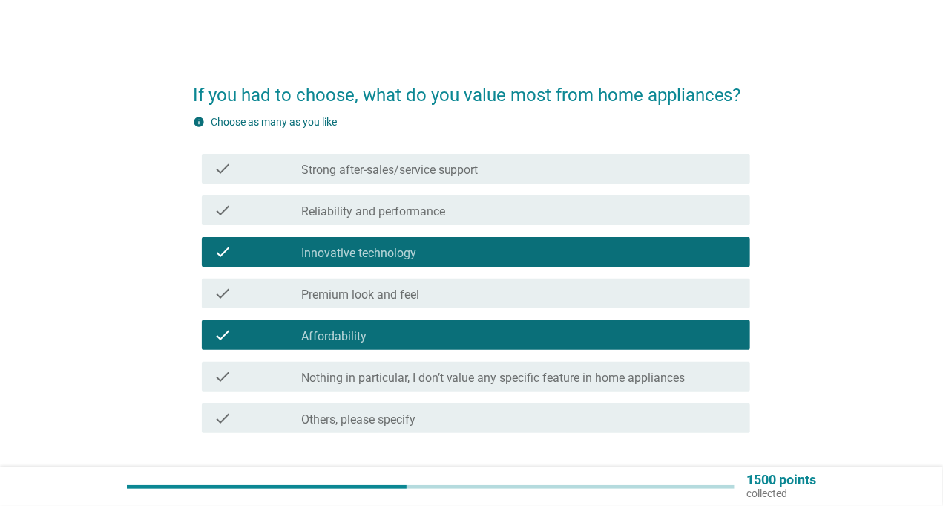
click at [376, 173] on label "Strong after-sales/service support" at bounding box center [389, 170] width 177 height 15
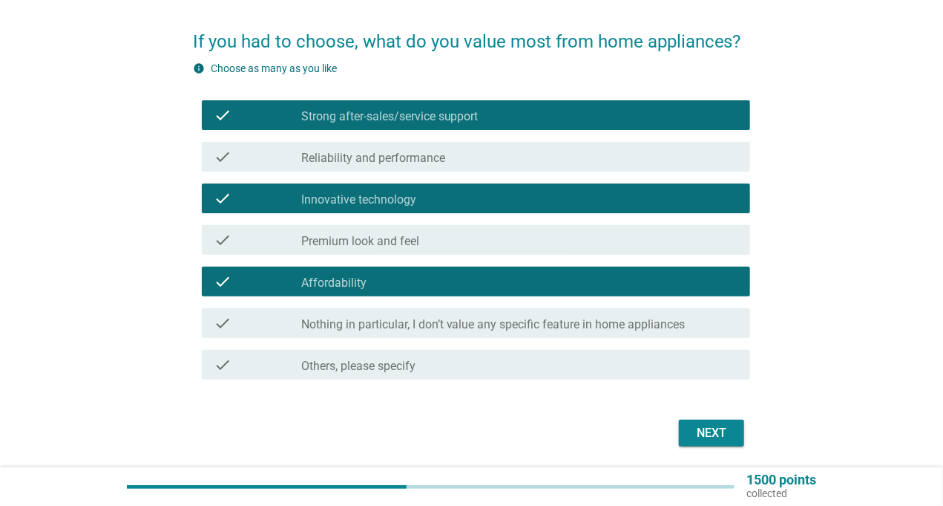
scroll to position [103, 0]
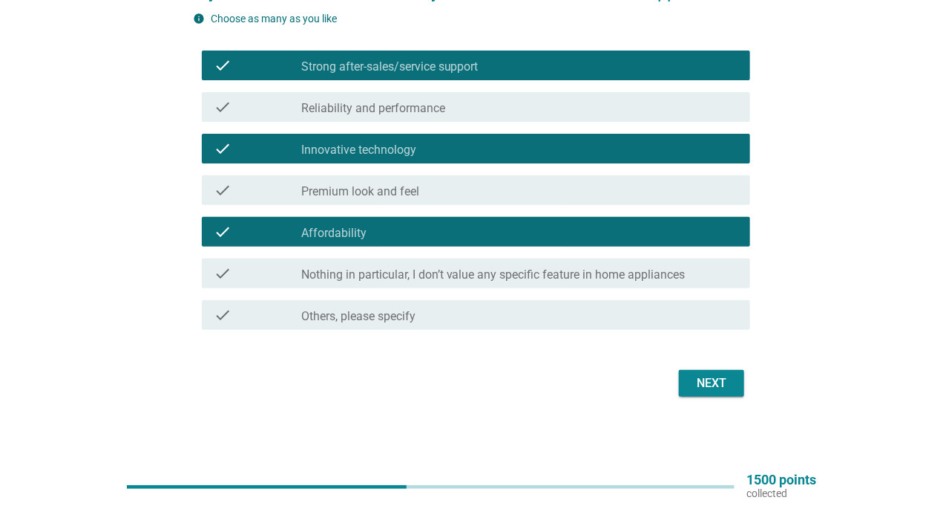
click at [716, 370] on button "Next" at bounding box center [711, 383] width 65 height 27
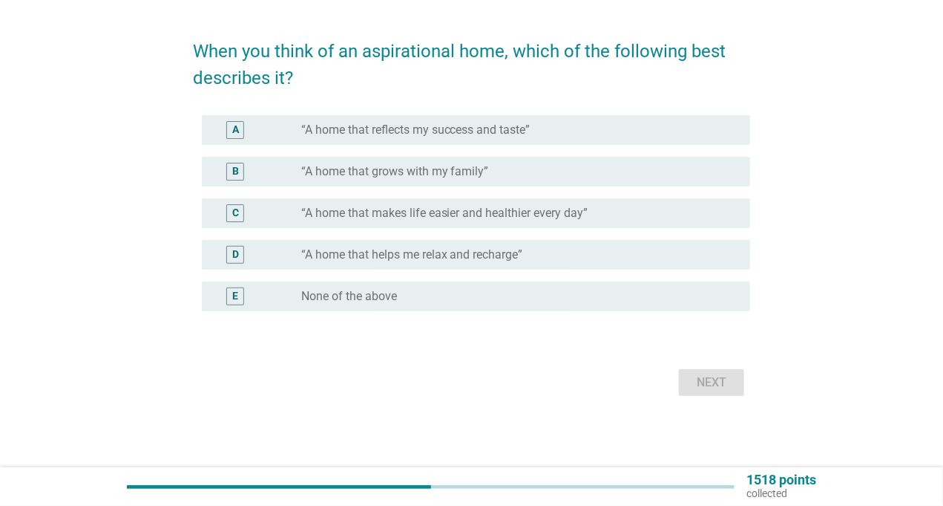
scroll to position [0, 0]
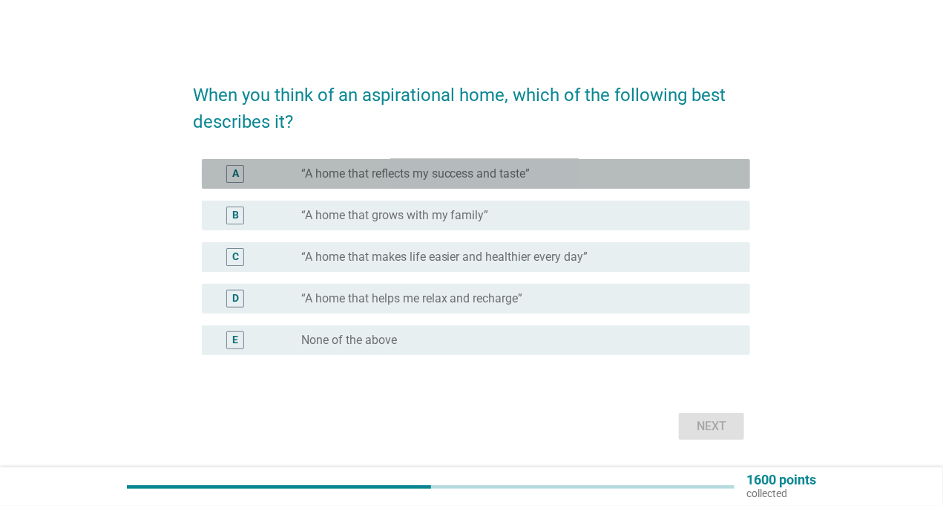
click at [509, 173] on label "“A home that reflects my success and taste”" at bounding box center [415, 173] width 229 height 15
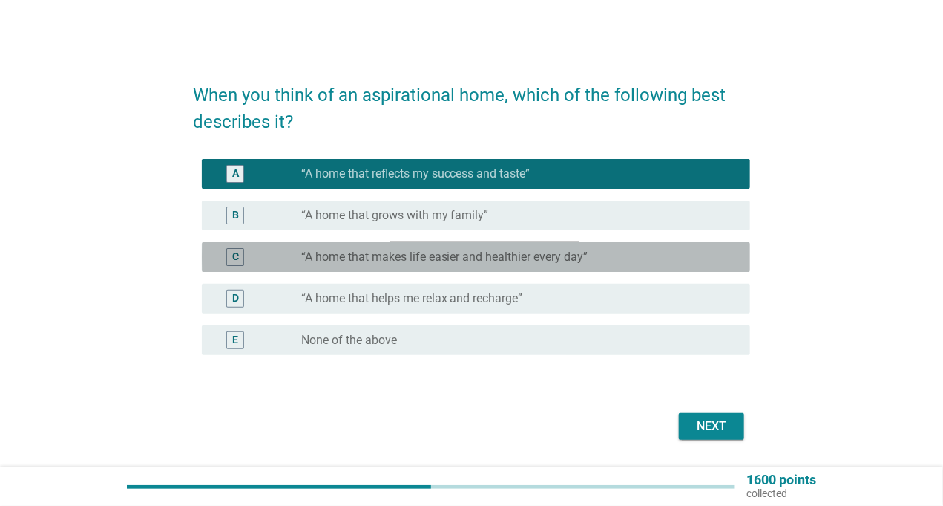
click at [460, 255] on label "“A home that makes life easier and healthier every day”" at bounding box center [444, 256] width 287 height 15
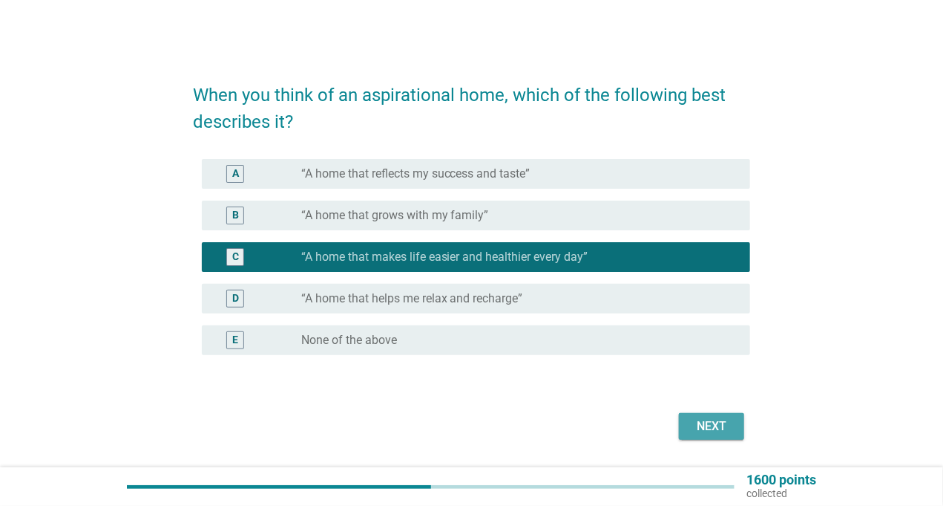
click at [704, 428] on div "Next" at bounding box center [712, 426] width 42 height 18
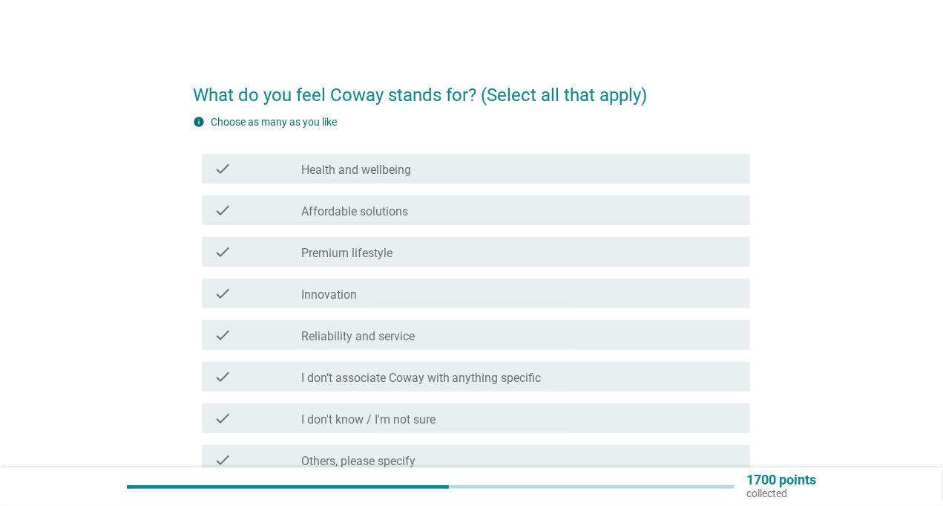
scroll to position [74, 0]
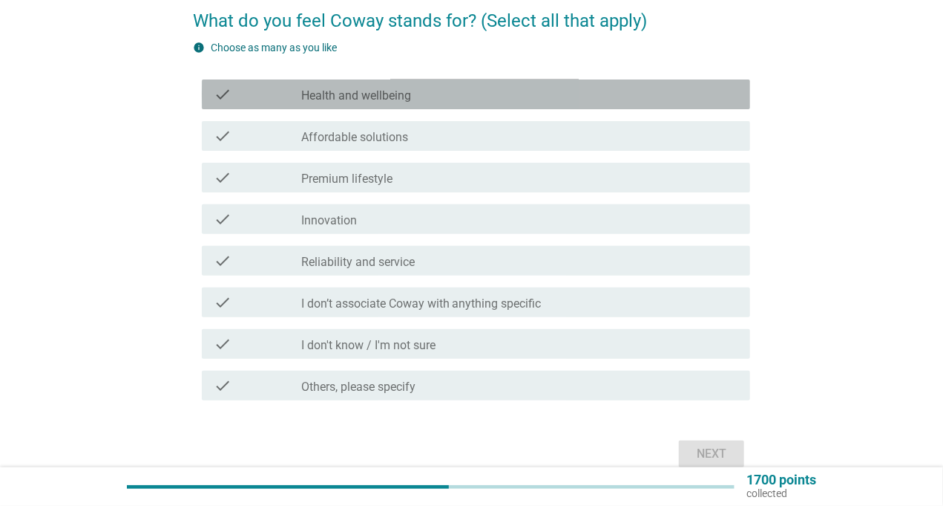
click at [381, 95] on label "Health and wellbeing" at bounding box center [356, 95] width 110 height 15
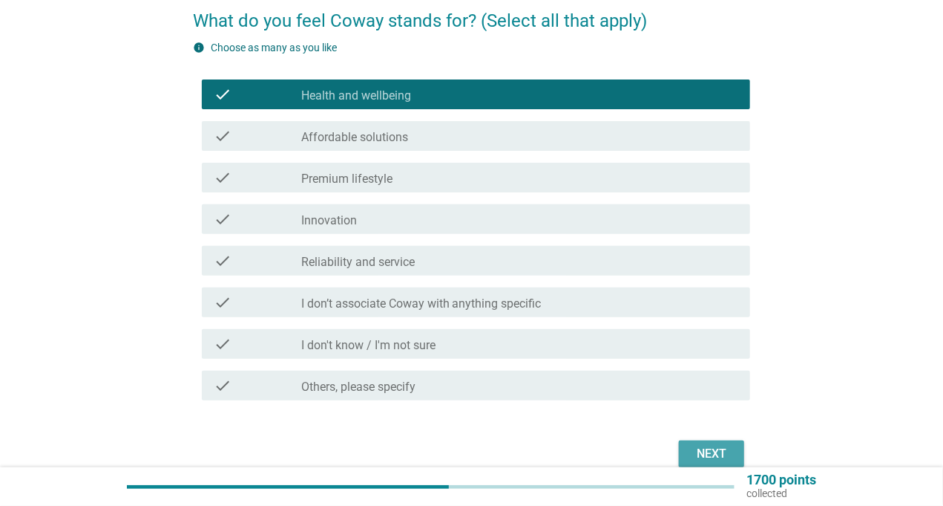
click at [696, 451] on div "Next" at bounding box center [712, 454] width 42 height 18
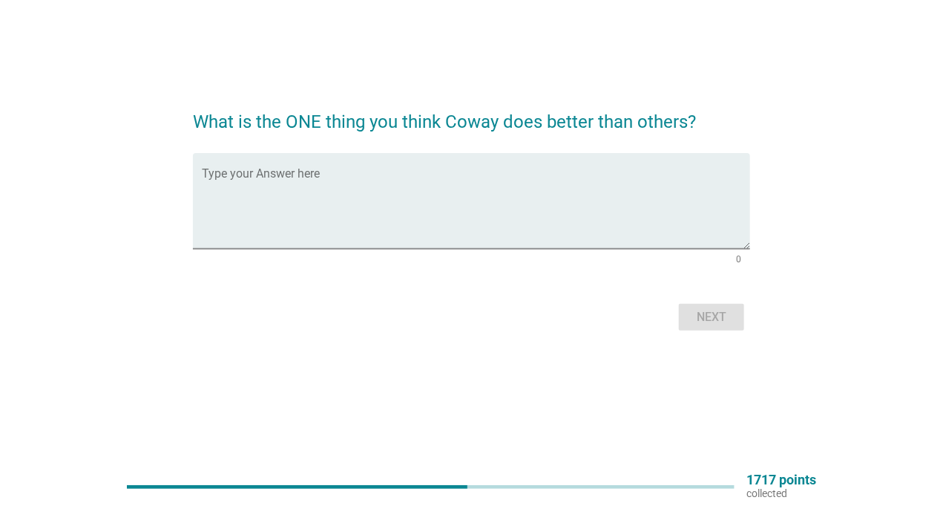
scroll to position [0, 0]
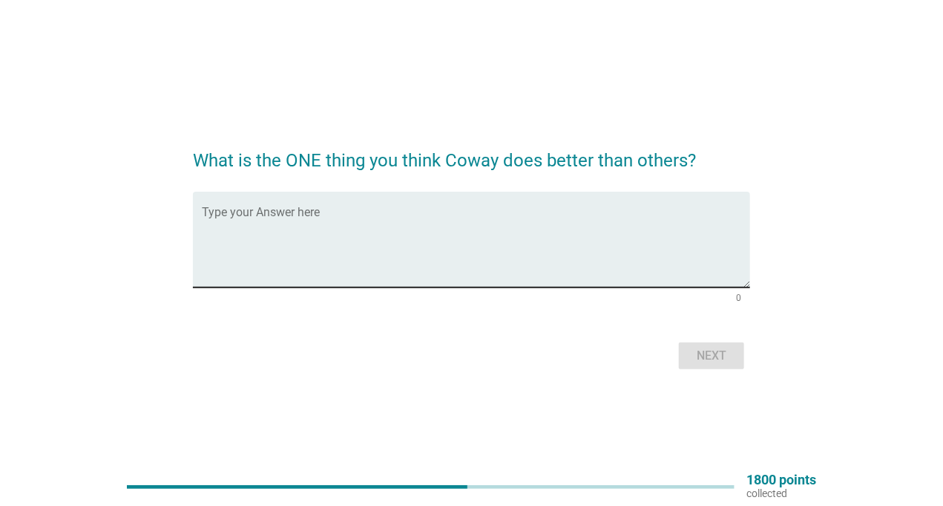
click at [315, 240] on textarea "Type your Answer here" at bounding box center [476, 248] width 549 height 78
paste textarea "Terdapat sensor untuk mengesan habuk, gas, [PERSON_NAME] tahap pencemaran udara…"
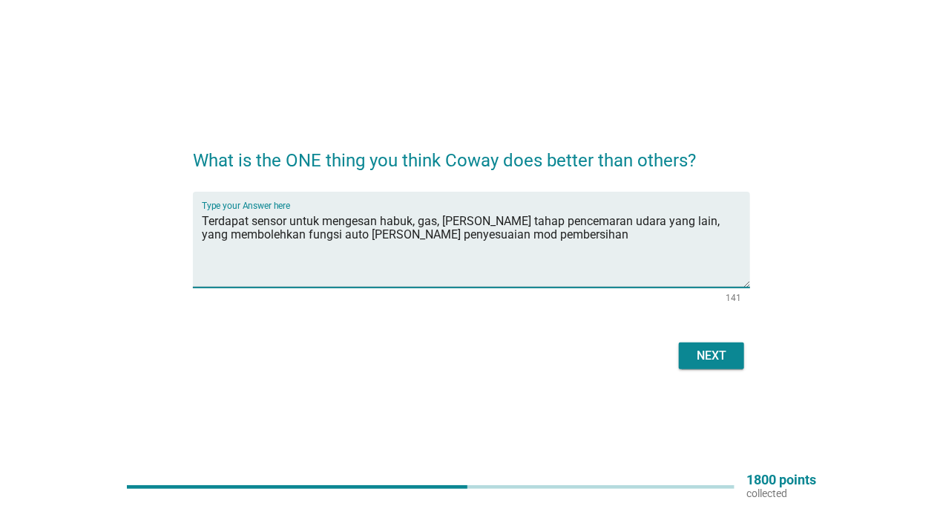
type textarea "Terdapat sensor untuk mengesan habuk, gas, [PERSON_NAME] tahap pencemaran udara…"
click at [732, 353] on div "Next" at bounding box center [712, 356] width 42 height 18
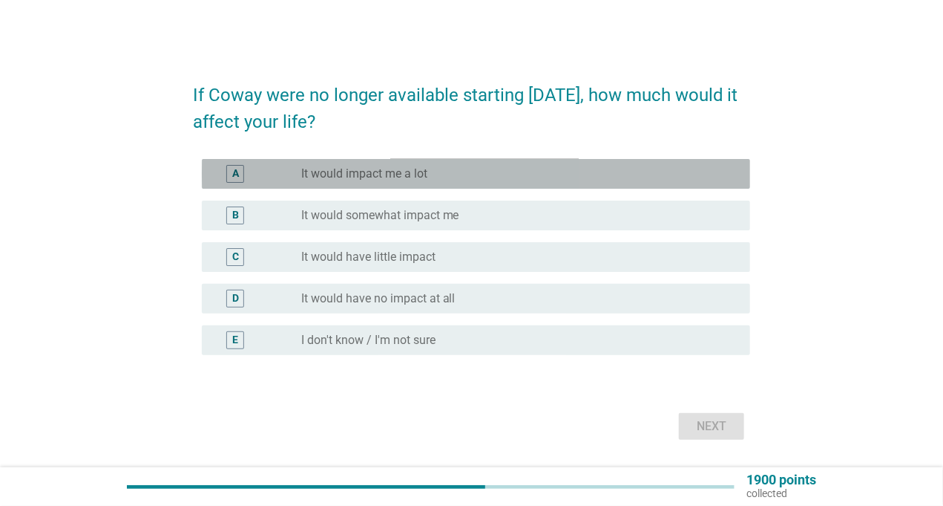
click at [370, 180] on label "It would impact me a lot" at bounding box center [364, 173] width 126 height 15
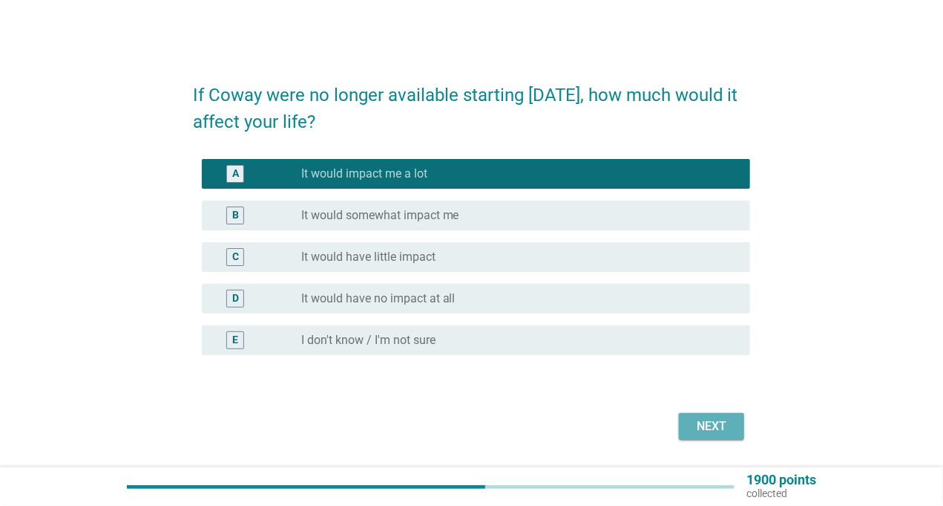
click at [697, 425] on div "Next" at bounding box center [712, 426] width 42 height 18
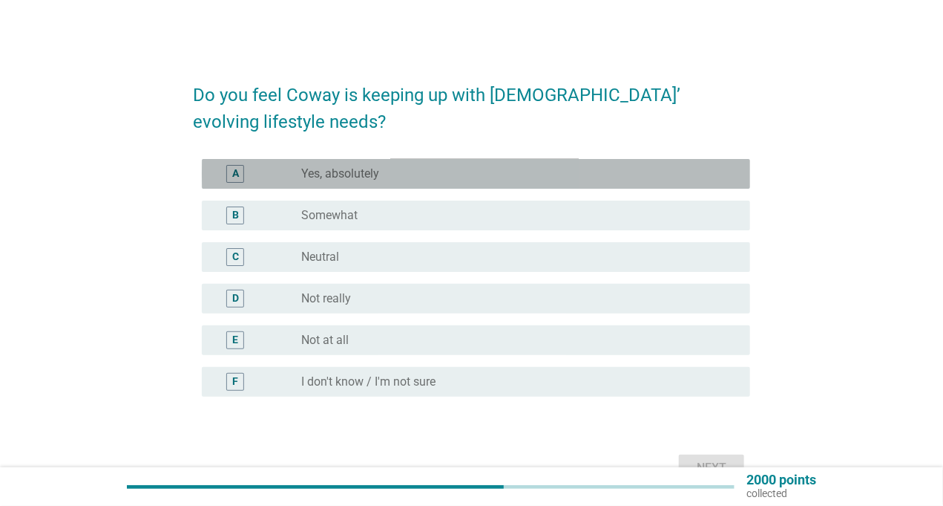
click at [346, 172] on label "Yes, absolutely" at bounding box center [340, 173] width 78 height 15
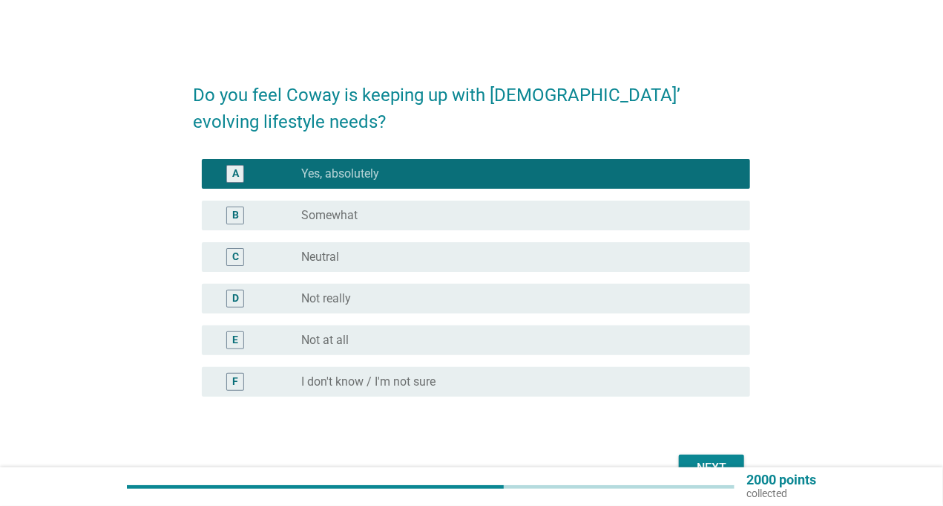
click at [722, 460] on div "Next" at bounding box center [712, 468] width 42 height 18
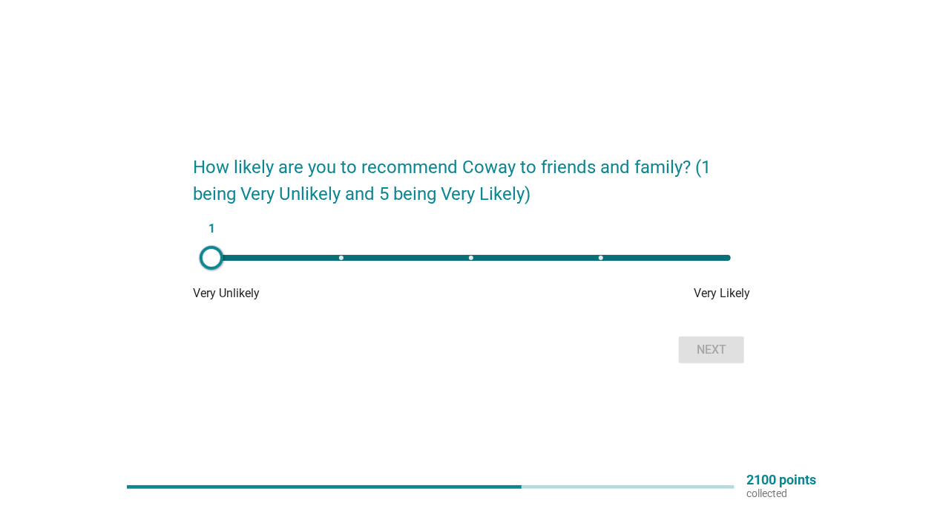
type input "5"
drag, startPoint x: 215, startPoint y: 252, endPoint x: 770, endPoint y: 321, distance: 558.9
click at [847, 272] on div "How likely are you to recommend Coway to friends and family? (1 being Very Unli…" at bounding box center [472, 253] width 872 height 252
click at [723, 355] on div "Next" at bounding box center [712, 350] width 42 height 18
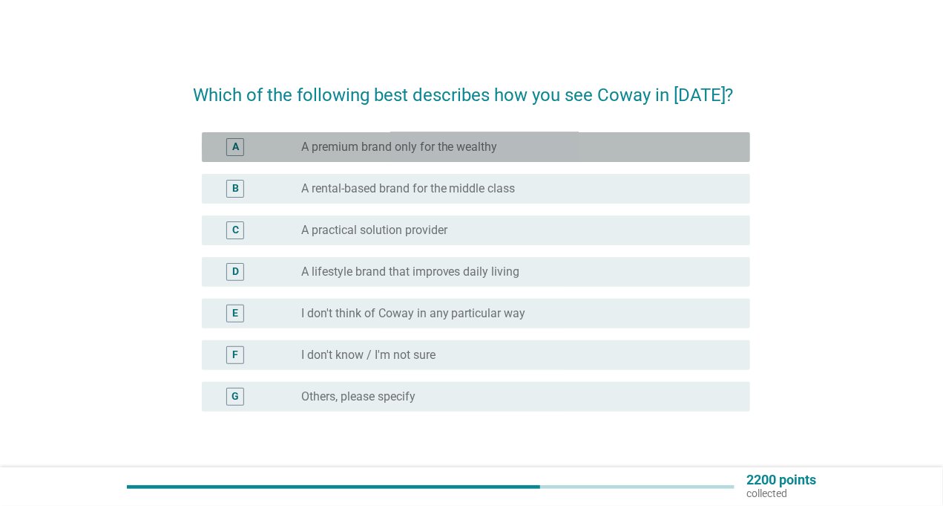
click at [399, 158] on div "A radio_button_unchecked A premium brand only for the wealthy" at bounding box center [476, 147] width 549 height 30
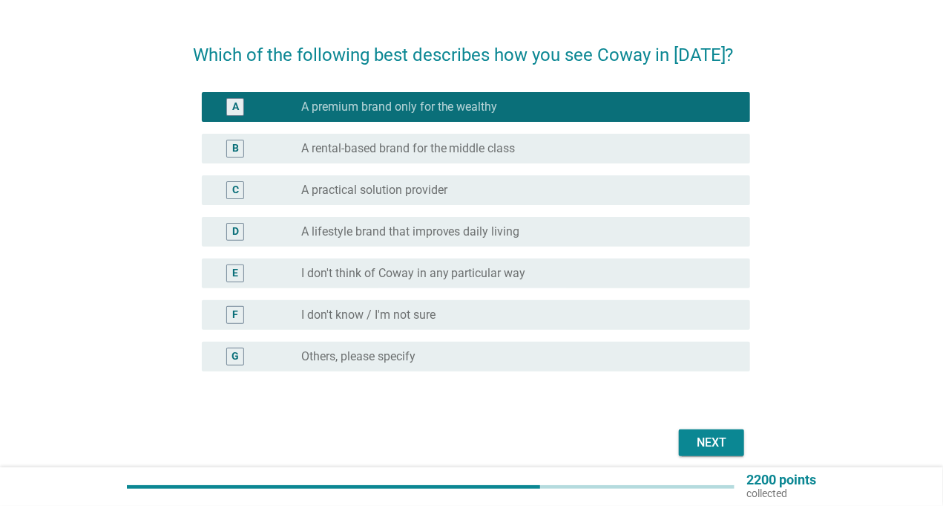
scroll to position [99, 0]
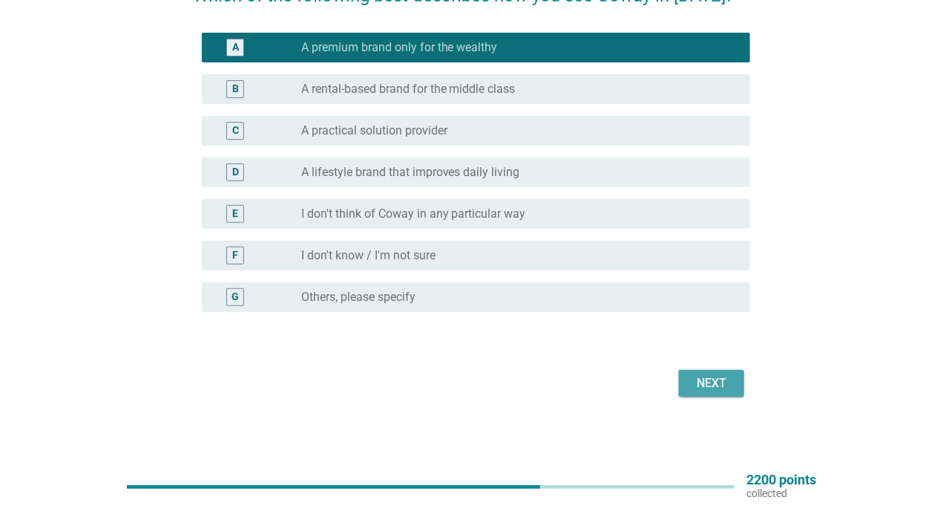
click at [719, 386] on div "Next" at bounding box center [712, 383] width 42 height 18
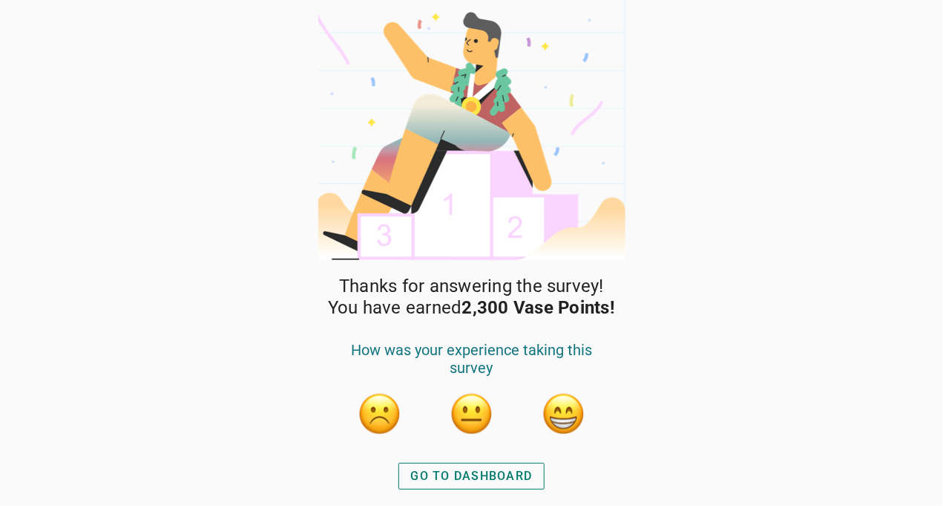
click at [559, 411] on button "button" at bounding box center [564, 413] width 45 height 45
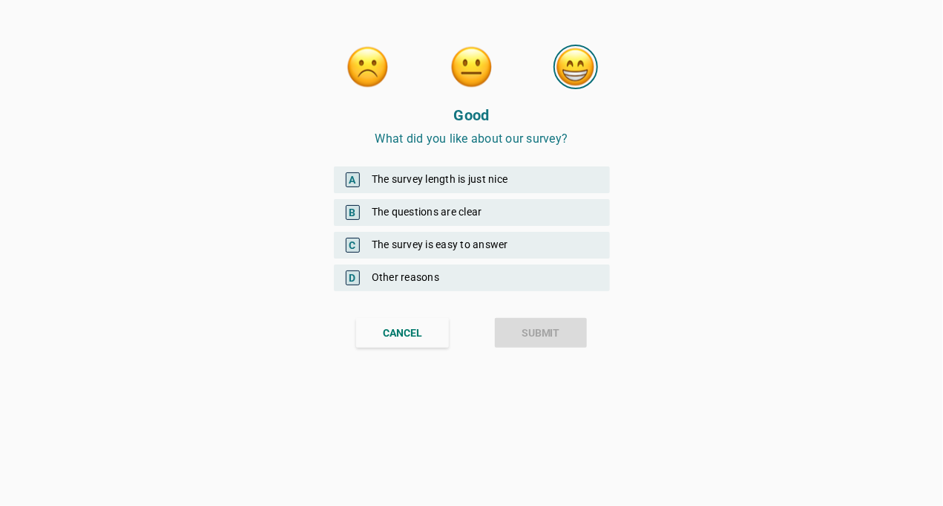
click at [437, 174] on div "A The survey length is just nice" at bounding box center [472, 179] width 276 height 27
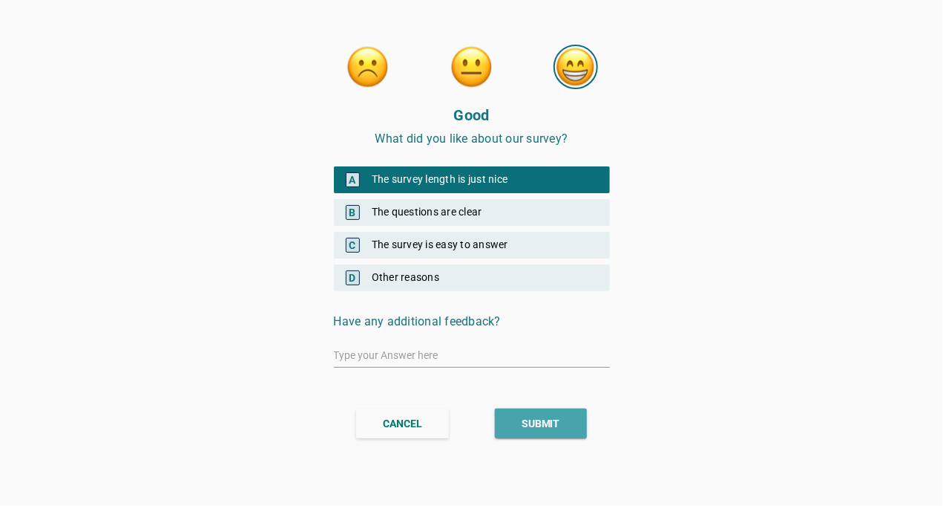
click at [526, 413] on button "SUBMIT" at bounding box center [541, 423] width 92 height 30
